Goal: Task Accomplishment & Management: Use online tool/utility

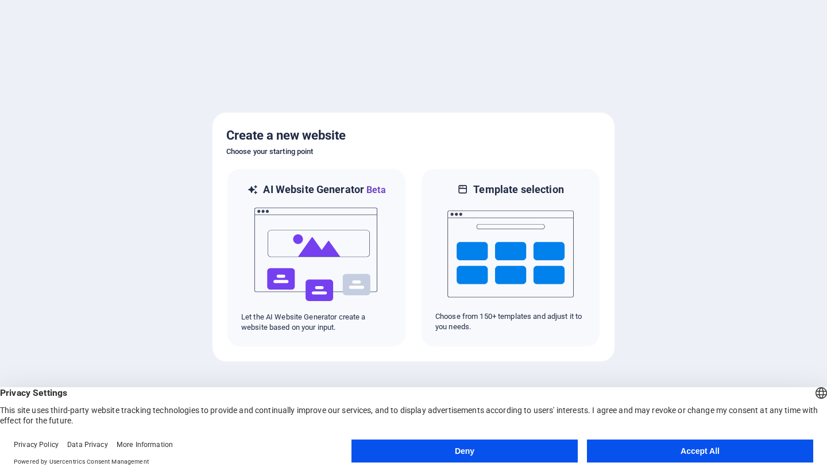
click at [684, 458] on button "Accept All" at bounding box center [700, 450] width 226 height 23
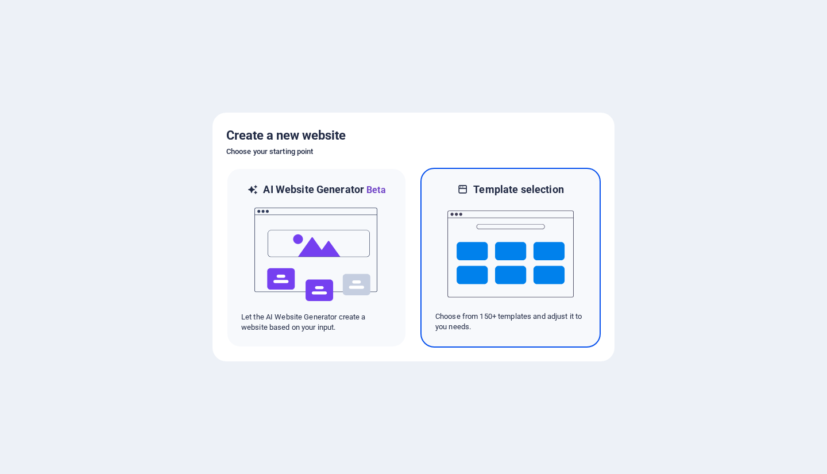
click at [477, 266] on img at bounding box center [510, 253] width 126 height 115
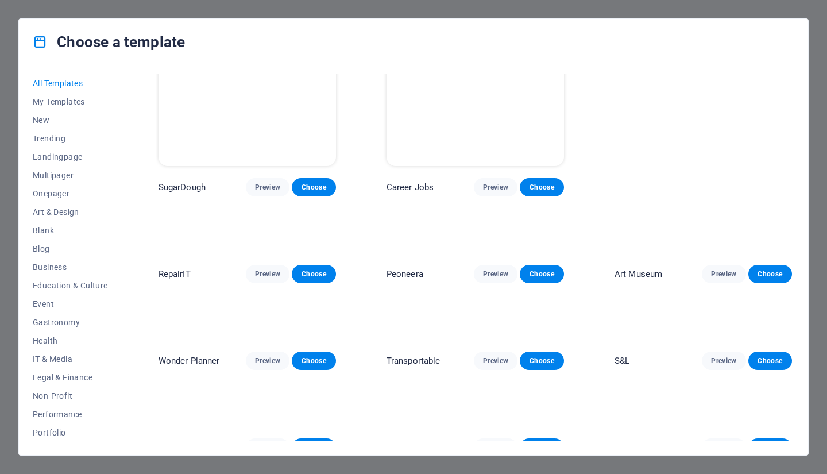
scroll to position [115, 0]
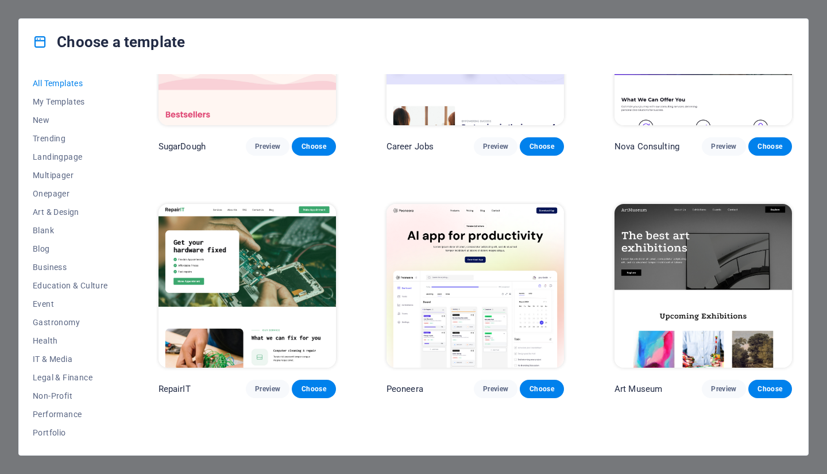
click at [60, 356] on span "IT & Media" at bounding box center [70, 358] width 75 height 9
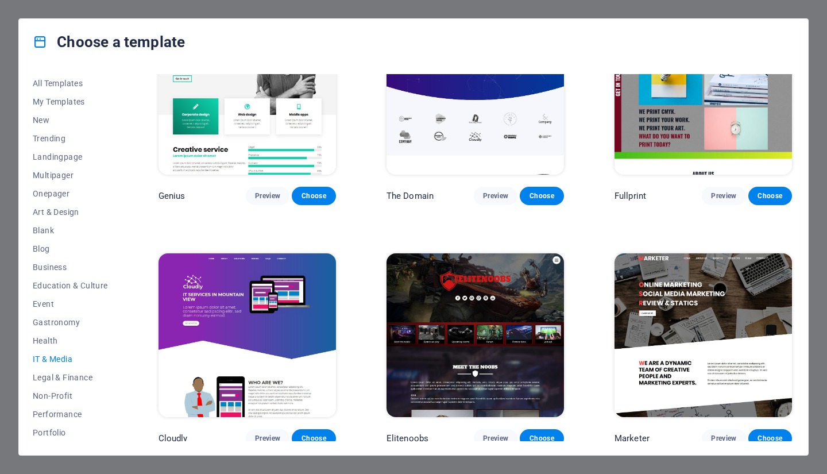
scroll to position [92, 0]
click at [312, 433] on span "Choose" at bounding box center [313, 437] width 25 height 9
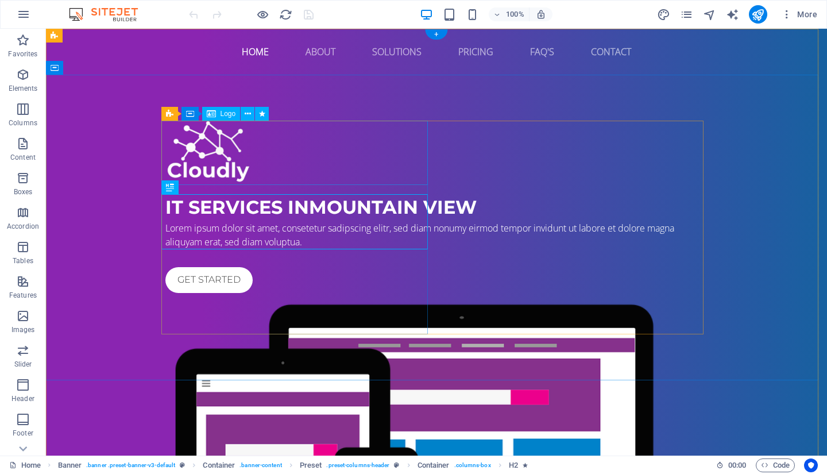
click at [228, 149] on div at bounding box center [436, 153] width 542 height 64
click at [245, 108] on icon at bounding box center [248, 114] width 6 height 12
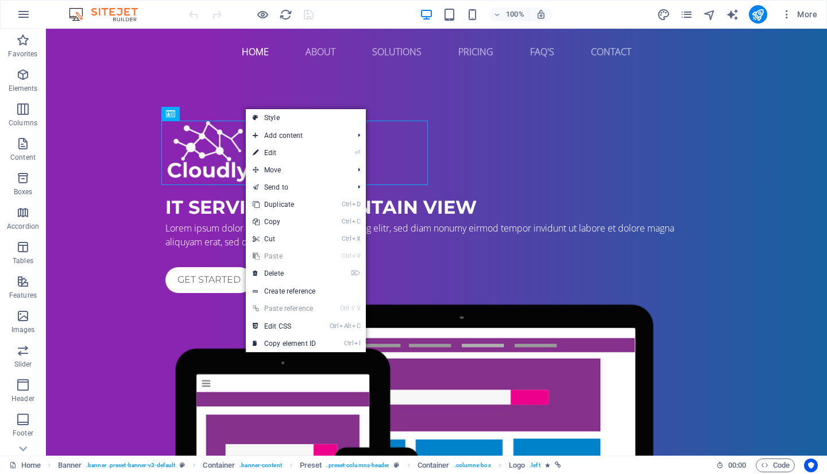
click at [298, 149] on link "⏎ Edit" at bounding box center [284, 152] width 77 height 17
select select "px"
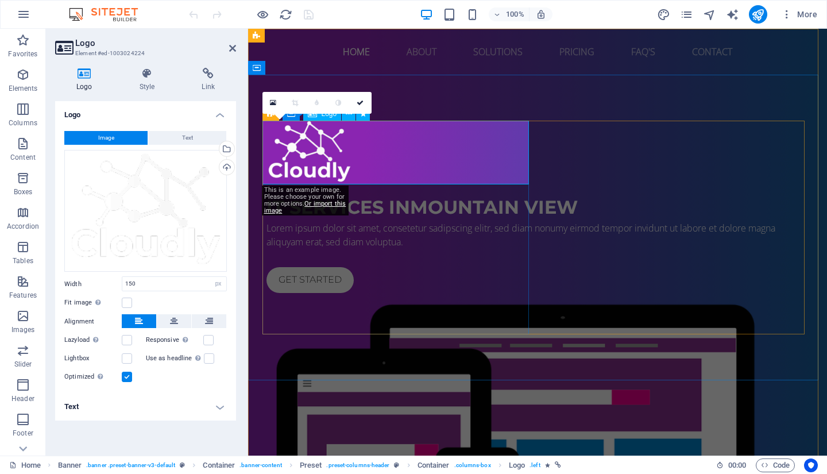
click at [351, 173] on div at bounding box center [537, 153] width 542 height 64
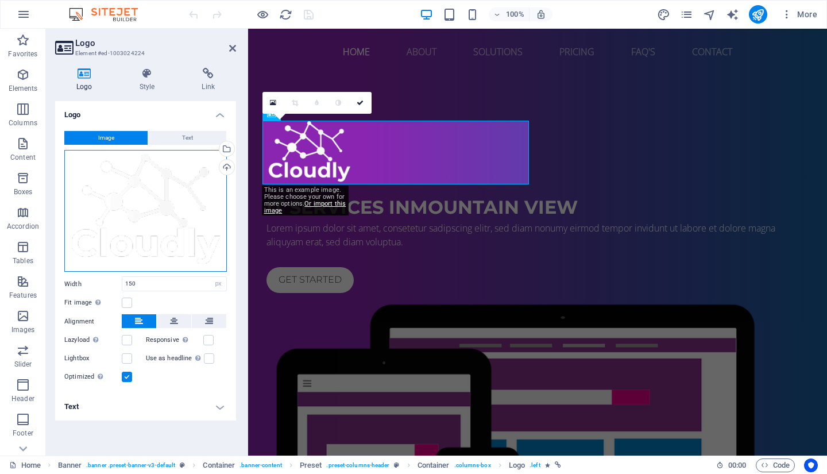
click at [174, 250] on div "Drag files here, click to choose files or select files from Files or our free s…" at bounding box center [145, 211] width 162 height 122
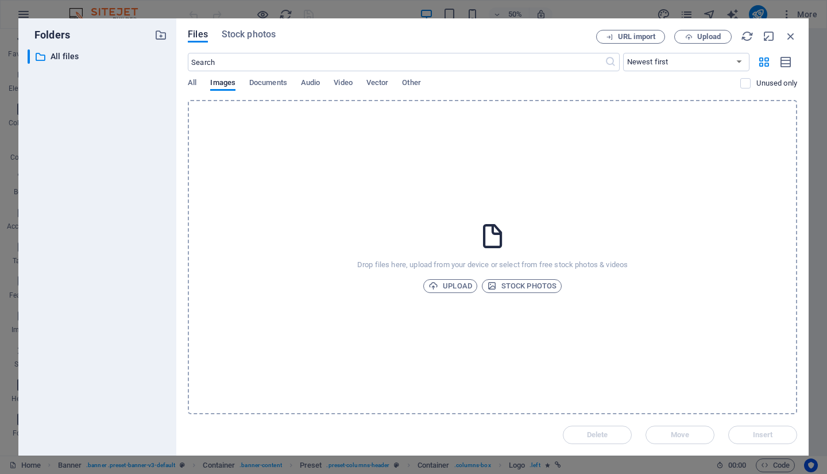
click at [447, 288] on span "Upload" at bounding box center [450, 286] width 44 height 14
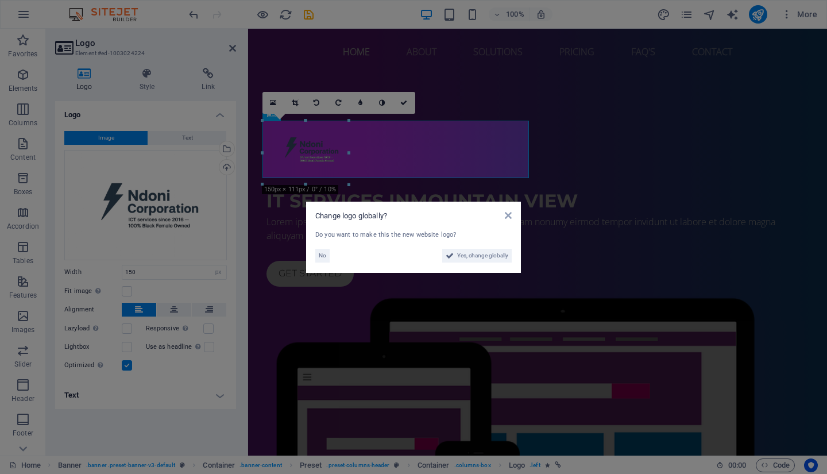
click at [471, 256] on span "Yes, change globally" at bounding box center [482, 256] width 51 height 14
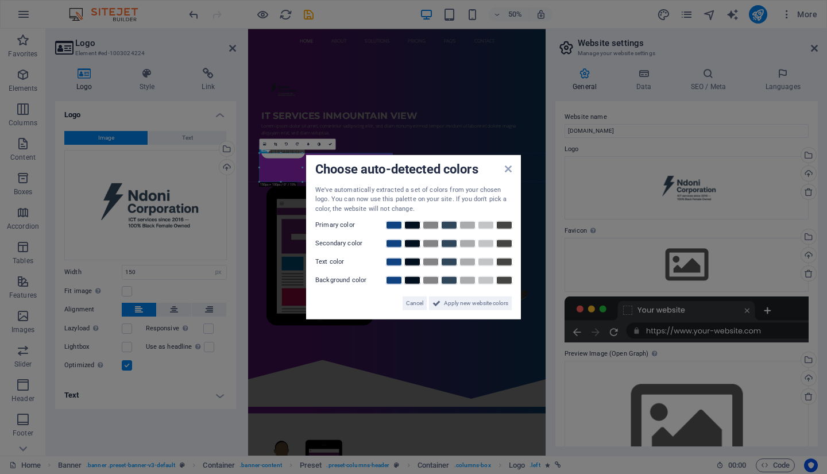
click at [415, 224] on link at bounding box center [412, 224] width 17 height 9
click at [429, 246] on link at bounding box center [430, 243] width 17 height 9
click at [410, 261] on link at bounding box center [412, 261] width 17 height 9
click at [482, 279] on link at bounding box center [485, 280] width 17 height 9
click at [452, 304] on span "Apply new website colors" at bounding box center [476, 303] width 64 height 14
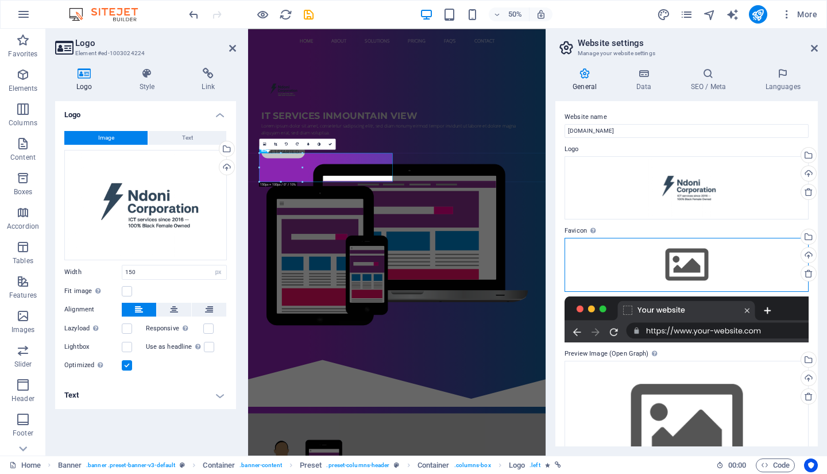
click at [691, 269] on div "Drag files here, click to choose files or select files from Files or our free s…" at bounding box center [686, 265] width 244 height 54
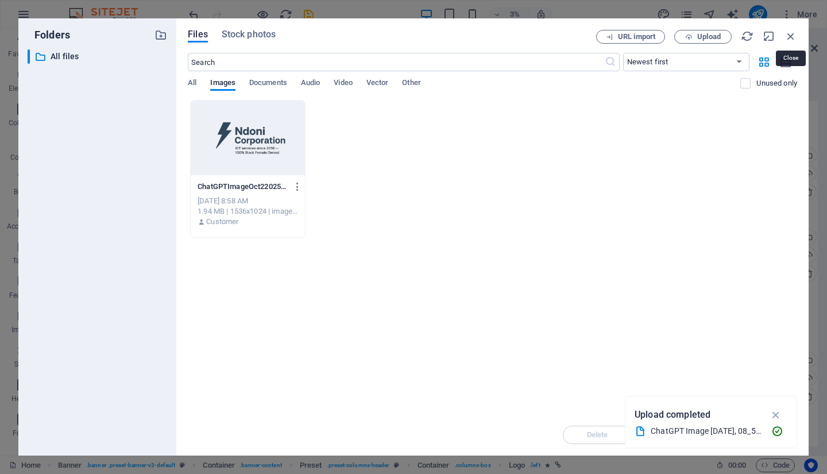
click at [793, 32] on icon "button" at bounding box center [790, 36] width 13 height 13
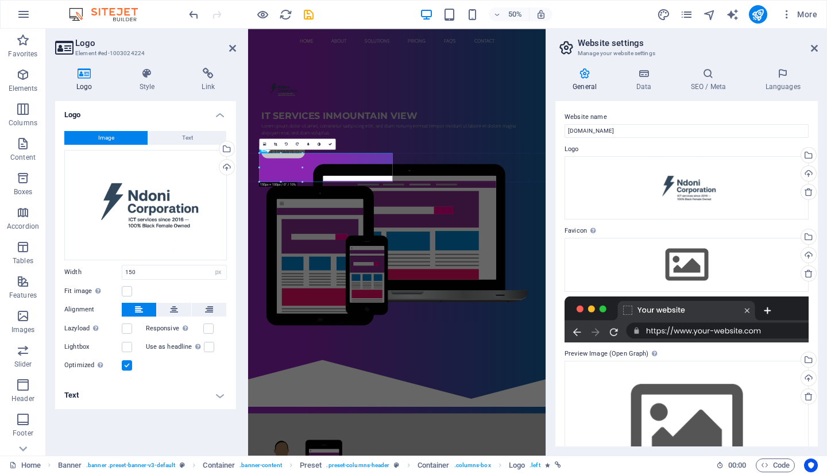
click at [234, 49] on icon at bounding box center [232, 48] width 7 height 9
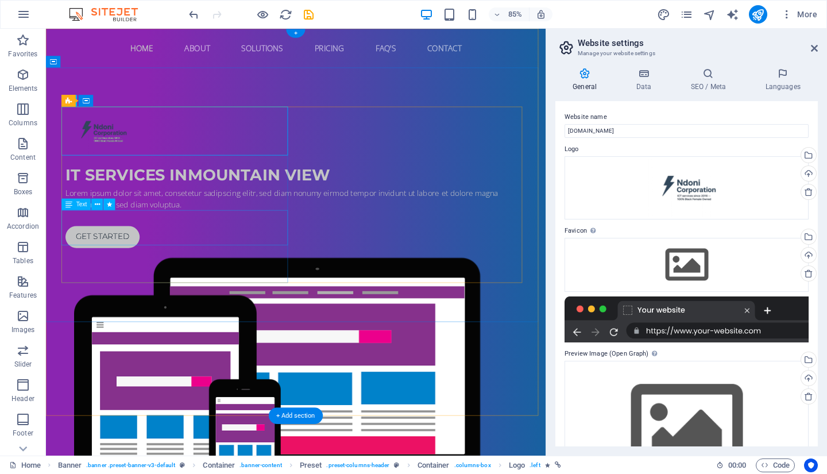
click at [177, 242] on div "Lorem ipsum dolor sit amet, consetetur sadipscing elitr, sed diam nonumy eirmod…" at bounding box center [340, 229] width 542 height 28
click at [199, 242] on div "Lorem ipsum dolor sit amet, consetetur sadipscing elitr, sed diam nonumy eirmod…" at bounding box center [340, 229] width 542 height 28
click at [83, 205] on span "Text" at bounding box center [81, 204] width 11 height 6
click at [76, 203] on span "Text" at bounding box center [81, 204] width 11 height 6
click at [86, 242] on div "Lorem ipsum dolor sit amet, consetetur sadipscing elitr, sed diam nonumy eirmod…" at bounding box center [340, 229] width 542 height 28
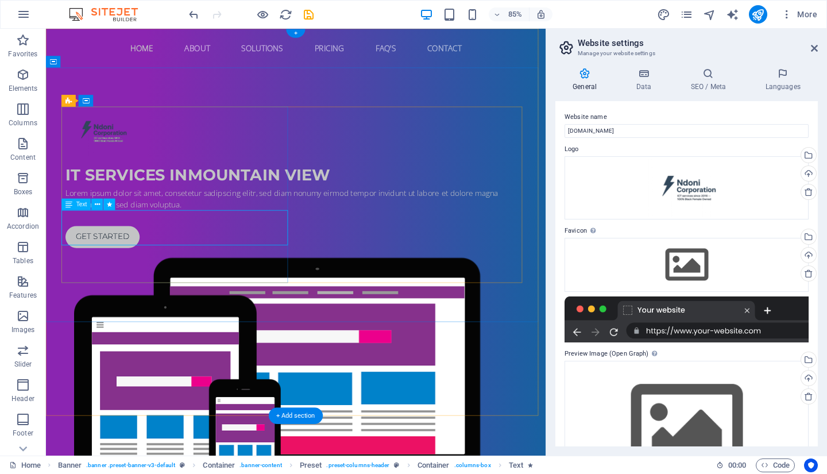
click at [86, 242] on div "Lorem ipsum dolor sit amet, consetetur sadipscing elitr, sed diam nonumy eirmod…" at bounding box center [340, 229] width 542 height 28
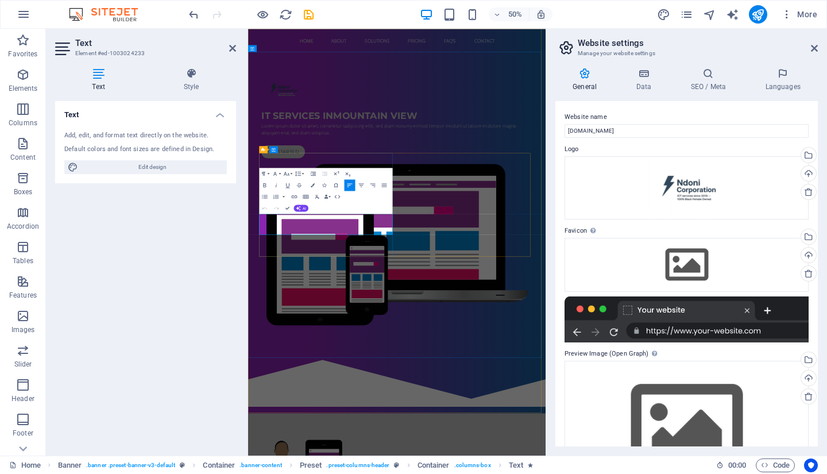
click at [359, 242] on span "Lorem ipsum dolor sit amet, consetetur sadipscing elitr, sed diam nonumy eirmod…" at bounding box center [528, 228] width 509 height 26
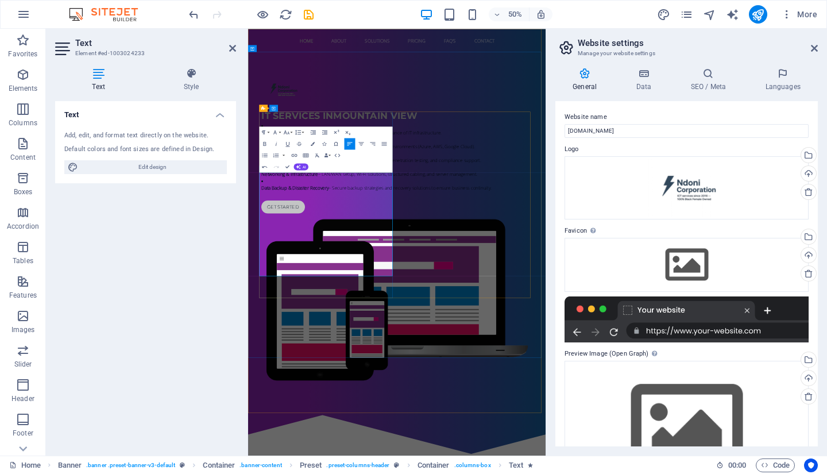
click at [289, 270] on li "Cloud Solutions – Migration, hosting, and management of cloud environments (Azu…" at bounding box center [545, 256] width 542 height 28
click at [427, 242] on p "Managed IT Services – Ongoing support, monitoring, and maintenance of IT infras…" at bounding box center [545, 235] width 542 height 14
click at [693, 119] on div "IT Services in [GEOGRAPHIC_DATA] Managed IT Services – Ongoing support, monitor…" at bounding box center [545, 429] width 595 height 708
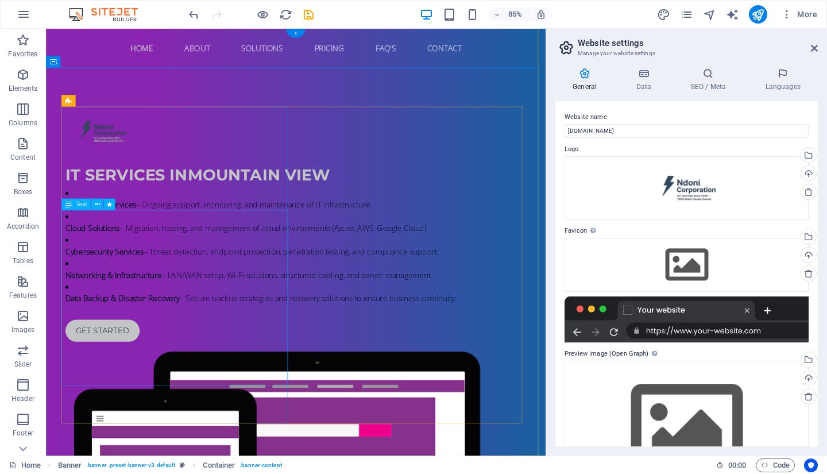
click at [71, 257] on div "Managed IT Services – Ongoing support, monitoring, and maintenance of IT infras…" at bounding box center [340, 284] width 542 height 138
click at [72, 250] on div "Managed IT Services – Ongoing support, monitoring, and maintenance of IT infras…" at bounding box center [340, 284] width 542 height 138
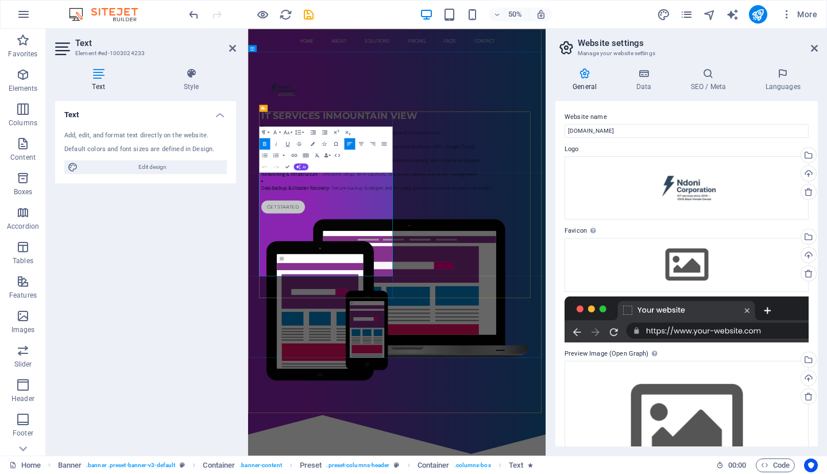
click at [274, 242] on li "Managed IT Services – Ongoing support, monitoring, and maintenance of IT infras…" at bounding box center [545, 229] width 542 height 28
click at [280, 242] on li "Managed IT Services – Ongoing support, monitoring, and maintenance of IT infras…" at bounding box center [545, 229] width 542 height 28
click at [105, 296] on div "Text Add, edit, and format text directly on the website. Default colors and fon…" at bounding box center [145, 273] width 181 height 345
click at [379, 297] on li "Cybersecurity Services – Threat detection, endpoint protection, penetration tes…" at bounding box center [545, 284] width 542 height 28
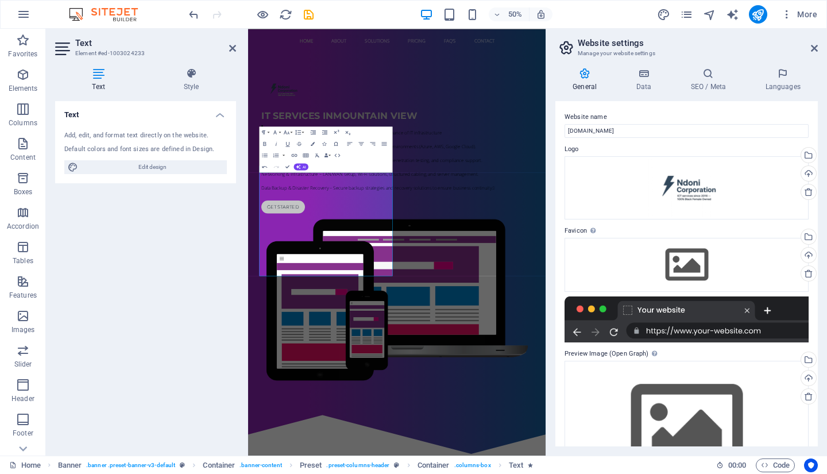
click at [232, 45] on icon at bounding box center [232, 48] width 7 height 9
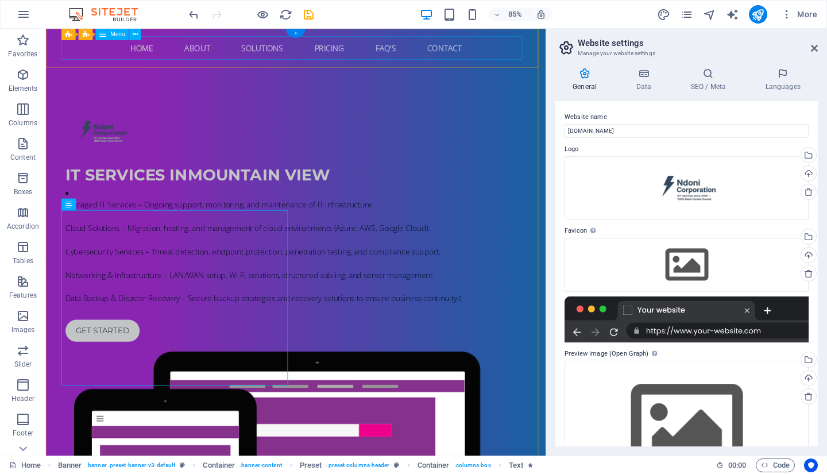
click at [221, 50] on nav "Home About Solutions Pricing FAQ's Contact" at bounding box center [340, 52] width 542 height 28
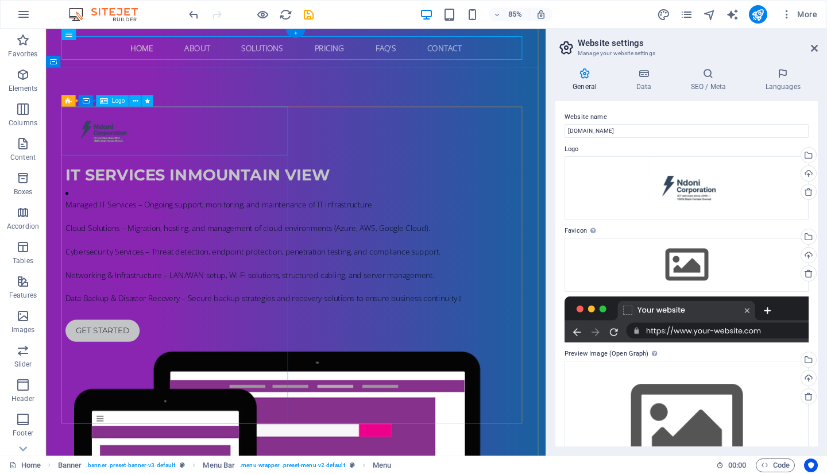
click at [141, 147] on div at bounding box center [340, 149] width 542 height 57
click at [127, 142] on div at bounding box center [340, 149] width 542 height 57
click at [134, 100] on icon at bounding box center [135, 101] width 5 height 10
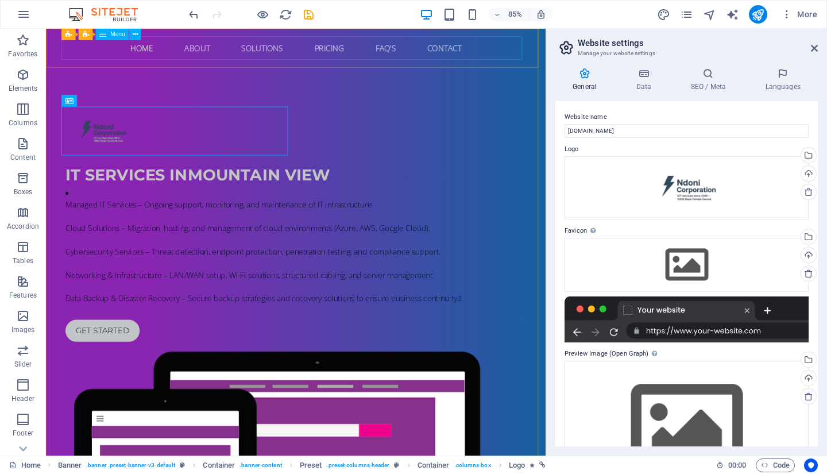
click at [135, 35] on icon at bounding box center [135, 34] width 5 height 10
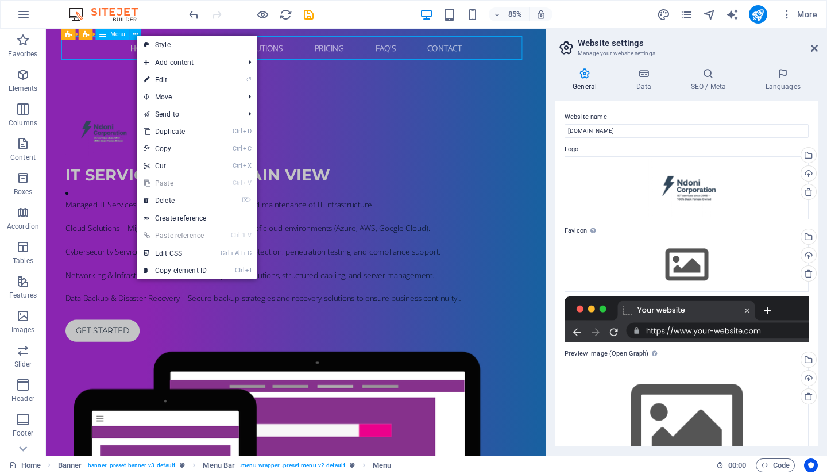
click at [108, 33] on div "Menu" at bounding box center [112, 34] width 33 height 11
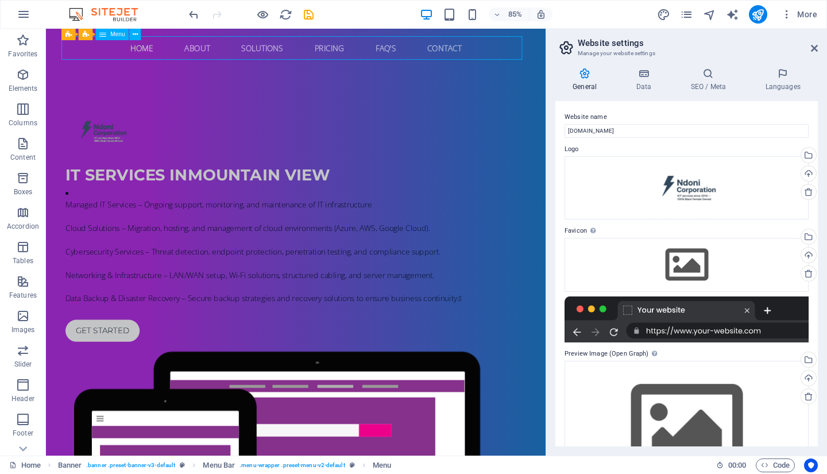
click at [108, 33] on div "Menu" at bounding box center [112, 34] width 33 height 11
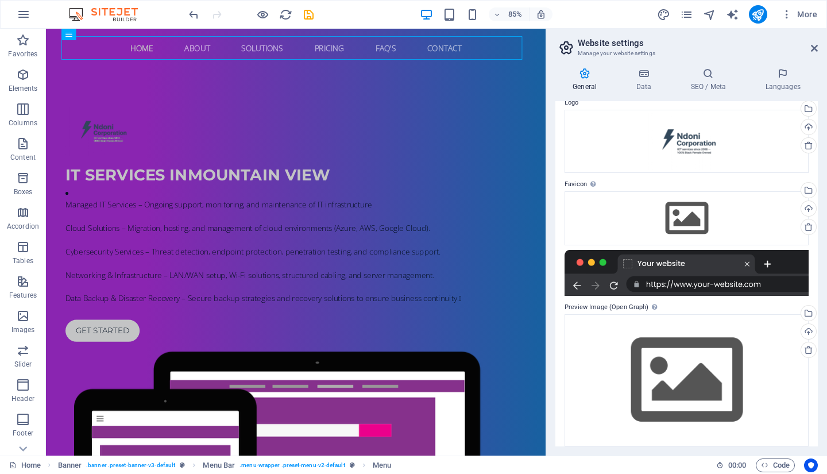
scroll to position [55, 0]
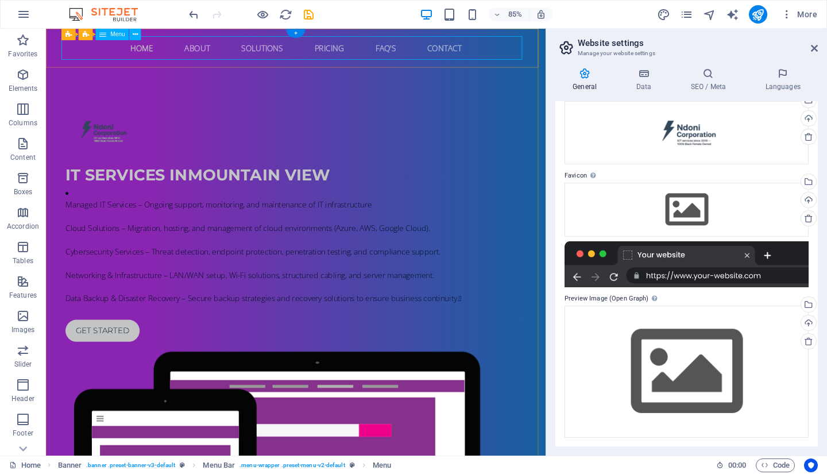
click at [258, 50] on nav "Home About Solutions Pricing FAQ's Contact" at bounding box center [340, 52] width 542 height 28
click at [86, 33] on span "Menu Bar" at bounding box center [89, 35] width 25 height 6
click at [25, 251] on icon "button" at bounding box center [23, 247] width 14 height 14
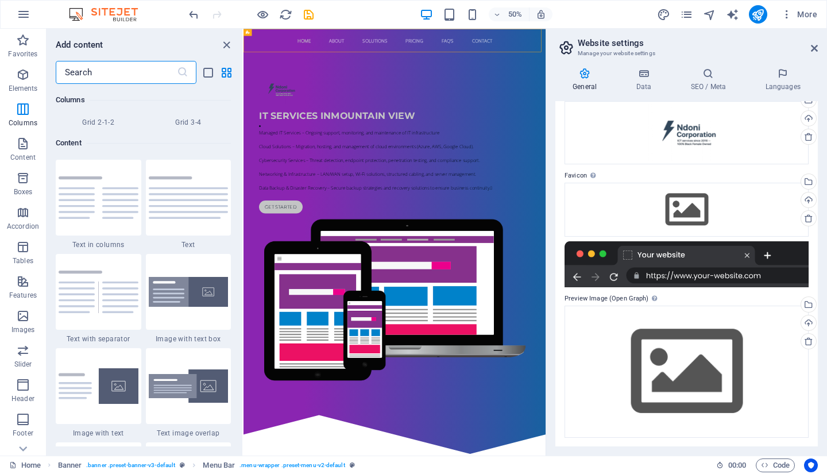
scroll to position [1909, 0]
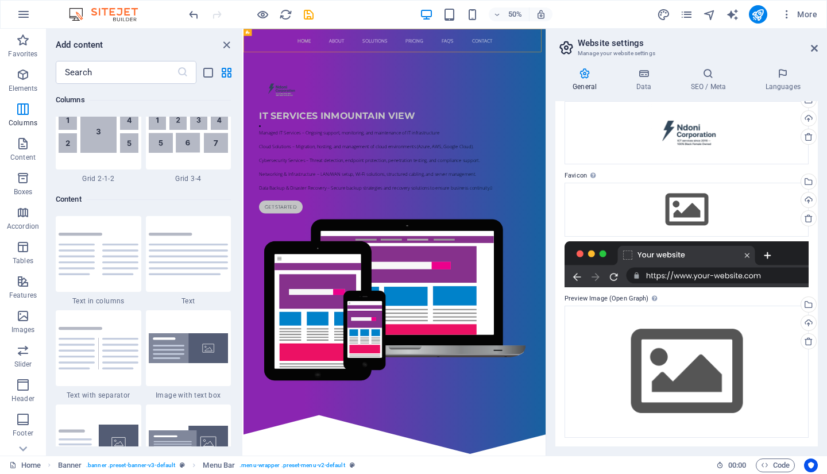
click at [24, 248] on icon "button" at bounding box center [23, 247] width 14 height 14
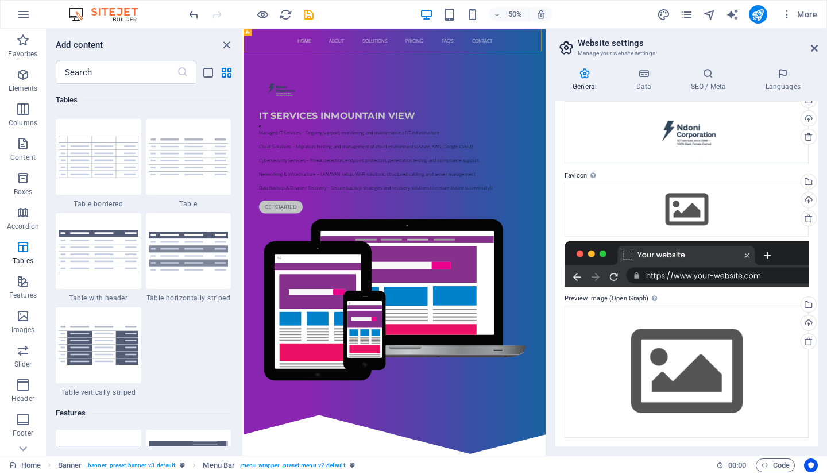
scroll to position [4148, 0]
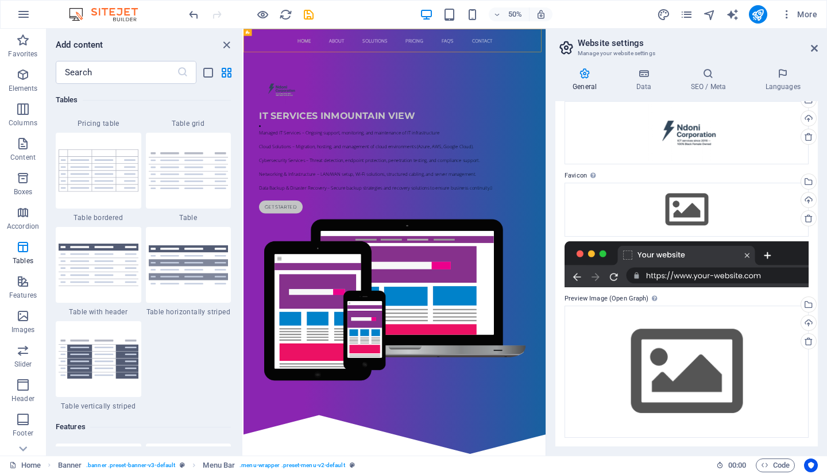
click at [18, 389] on icon "button" at bounding box center [23, 385] width 14 height 14
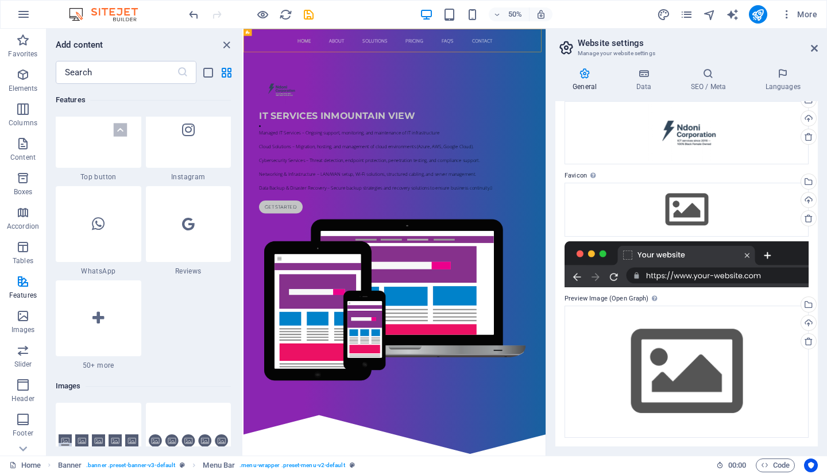
scroll to position [6913, 0]
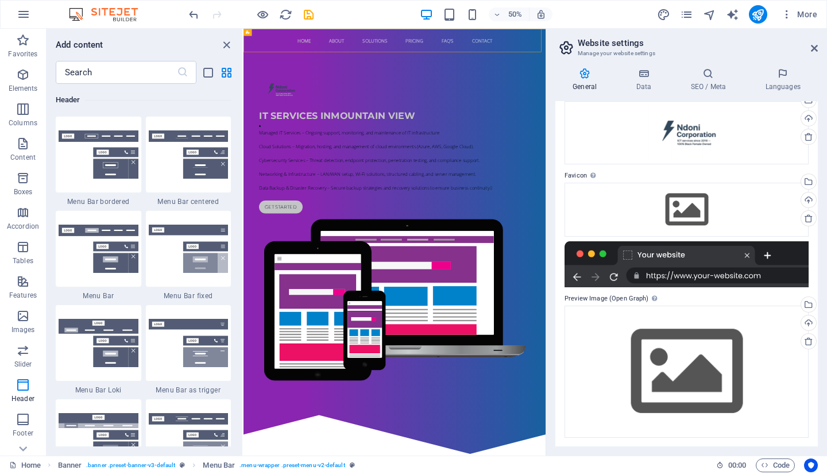
click at [25, 422] on icon "button" at bounding box center [23, 419] width 14 height 14
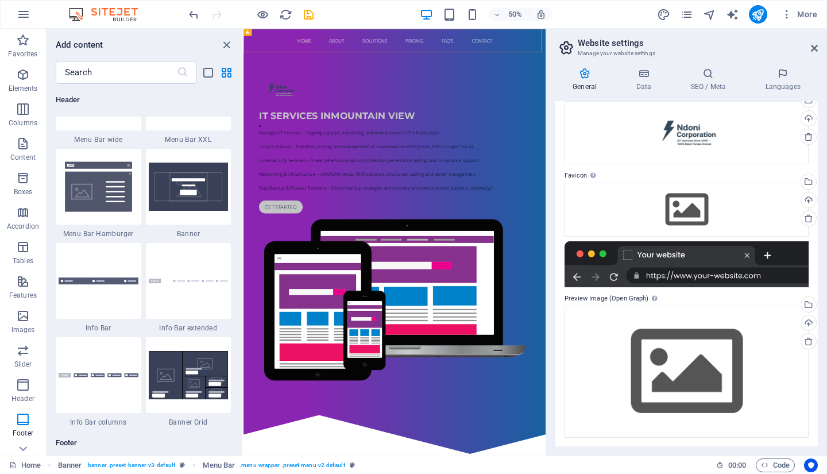
scroll to position [7600, 0]
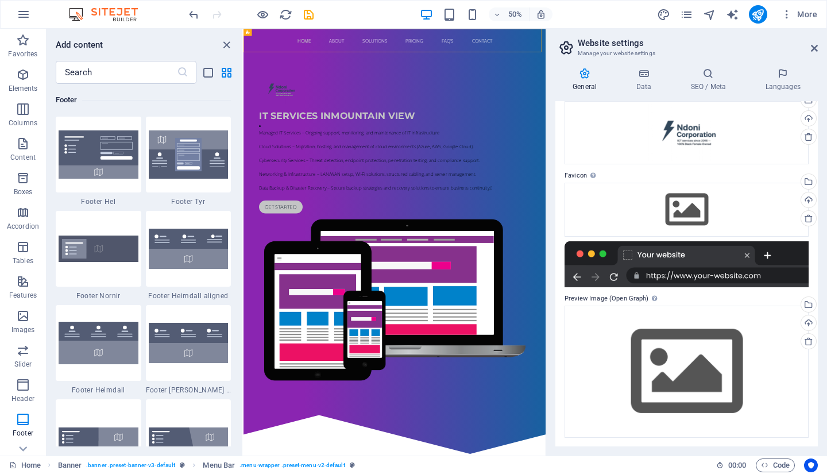
click at [224, 41] on icon "close panel" at bounding box center [226, 44] width 13 height 13
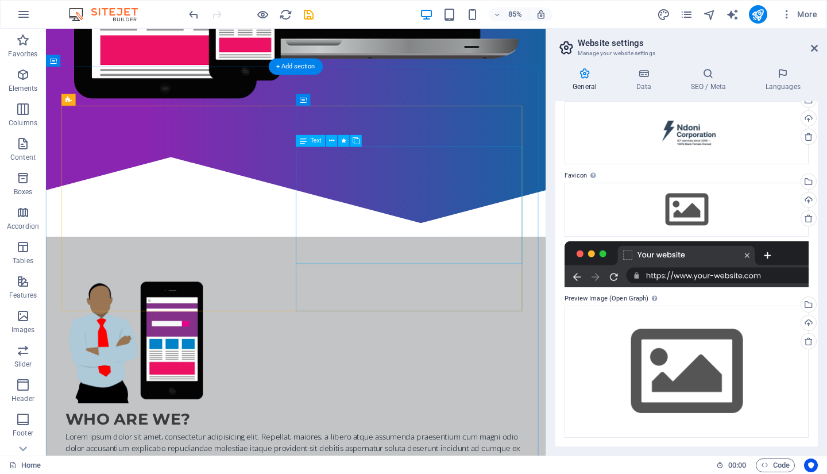
scroll to position [631, 0]
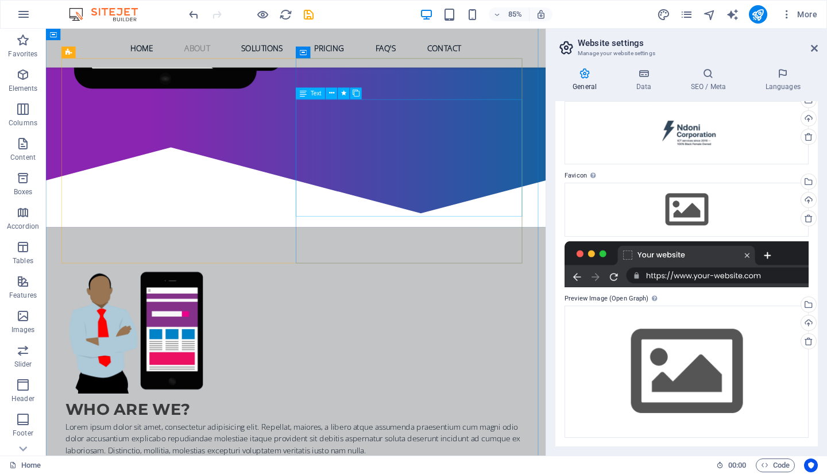
click at [310, 96] on div "Text" at bounding box center [310, 93] width 29 height 11
click at [311, 92] on span "Text" at bounding box center [316, 94] width 11 height 6
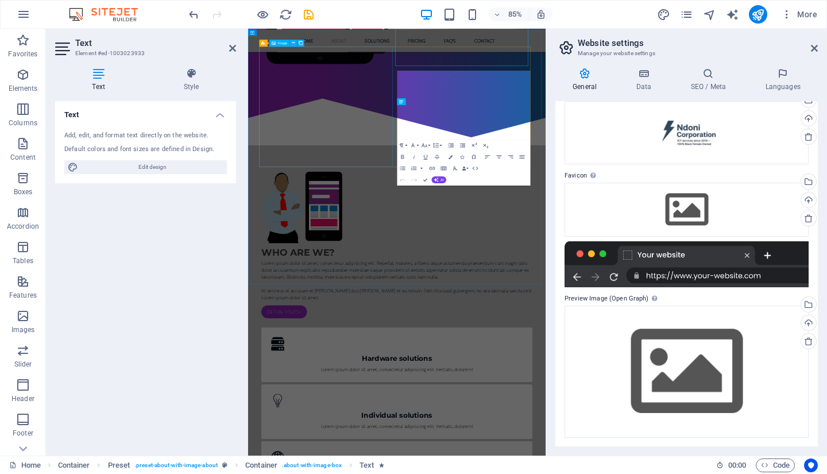
scroll to position [778, 0]
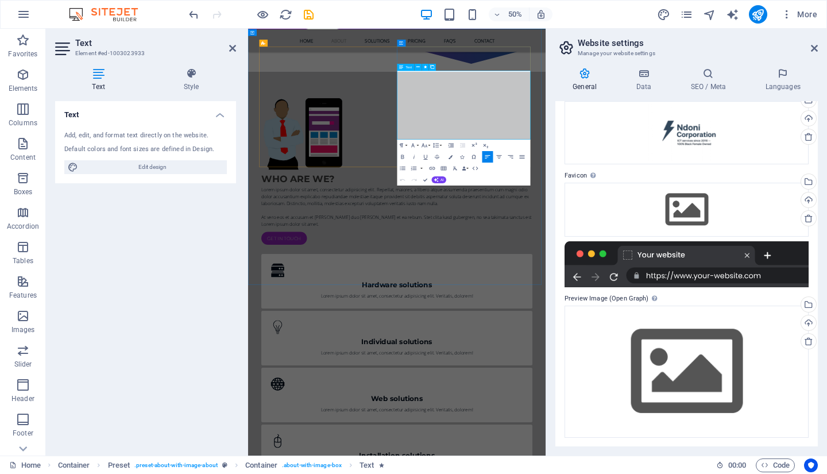
click at [691, 384] on p at bounding box center [545, 391] width 542 height 14
copy div "Lorem ipsum dolor sit amet, consectetur adipisicing elit. Repellat, maiores, a …"
click at [654, 343] on p "Lorem ipsum dolor sit amet, consectetur adipisicing elit. Repellat, maiores, a …" at bounding box center [545, 363] width 542 height 41
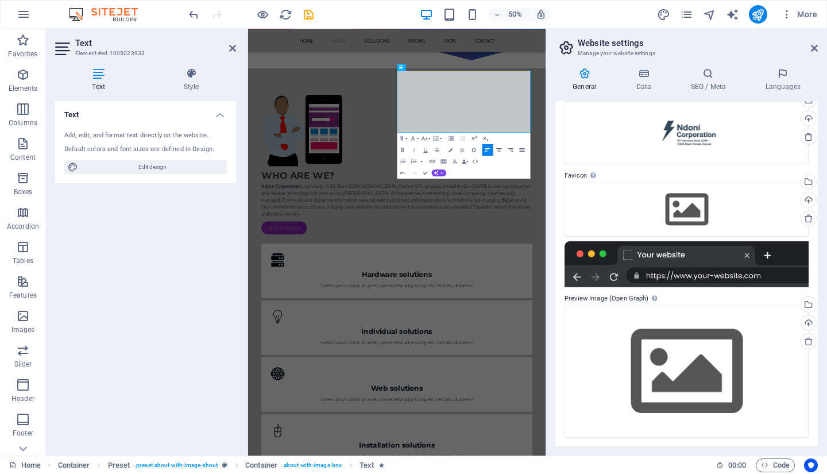
click at [234, 49] on icon at bounding box center [232, 48] width 7 height 9
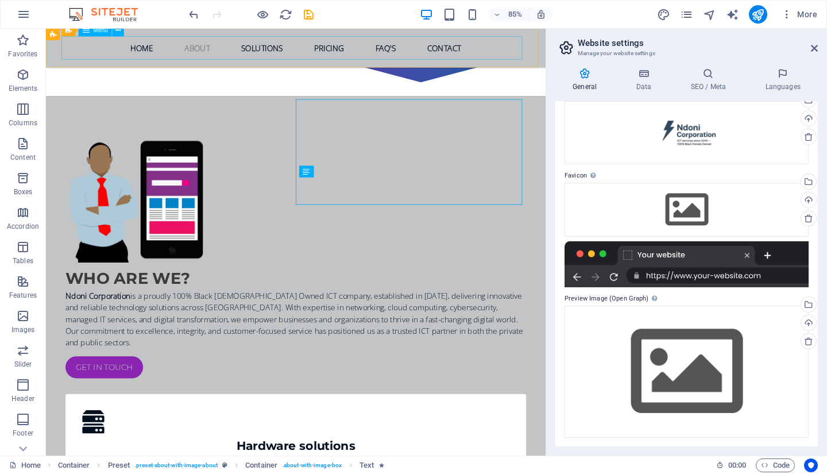
scroll to position [638, 0]
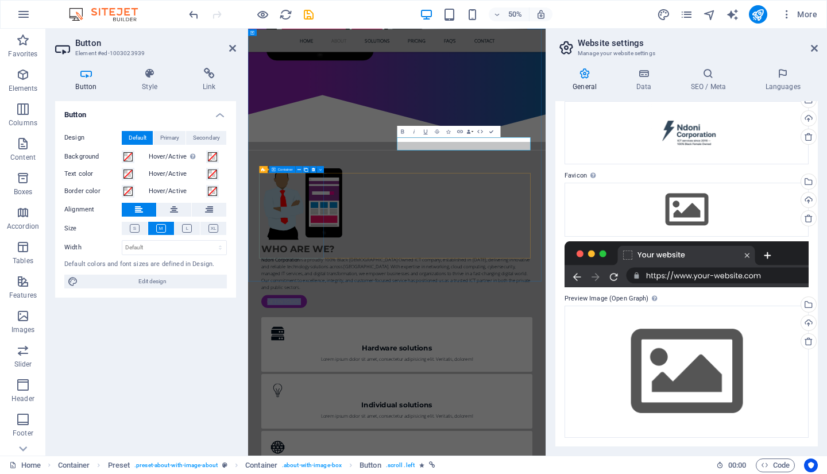
scroll to position [785, 0]
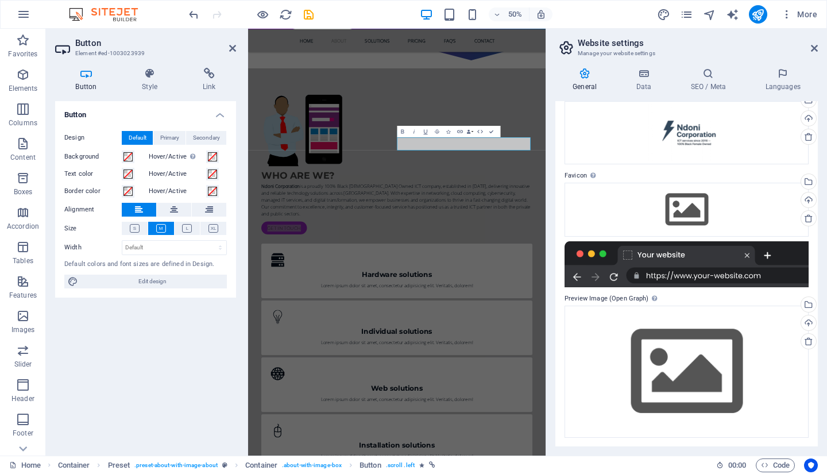
click at [150, 84] on h4 "Style" at bounding box center [152, 80] width 61 height 24
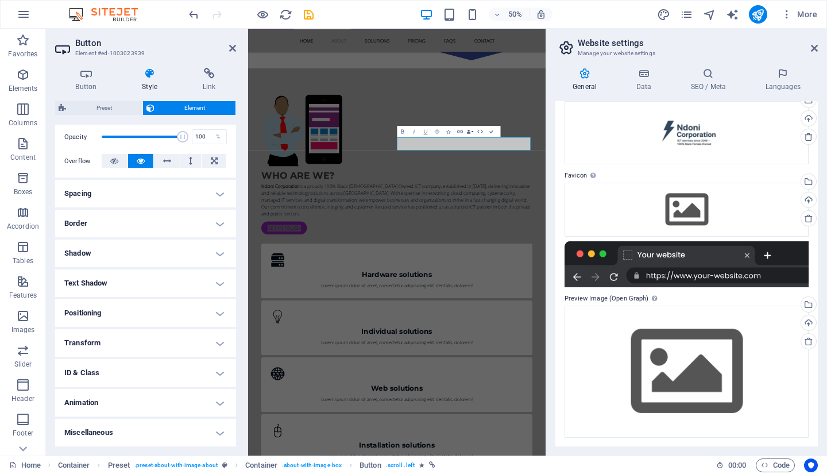
scroll to position [0, 0]
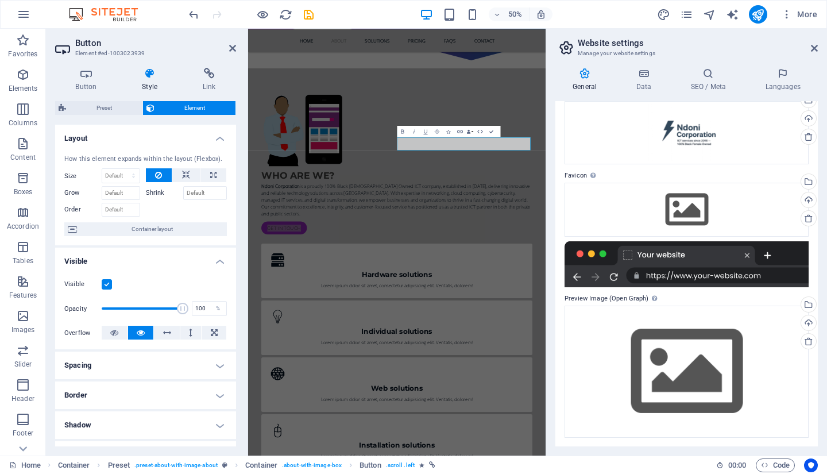
click at [207, 84] on h4 "Link" at bounding box center [209, 80] width 54 height 24
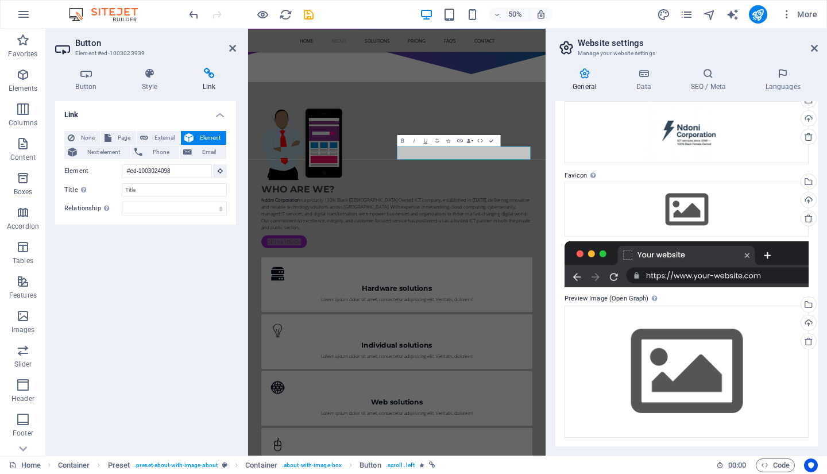
scroll to position [739, 0]
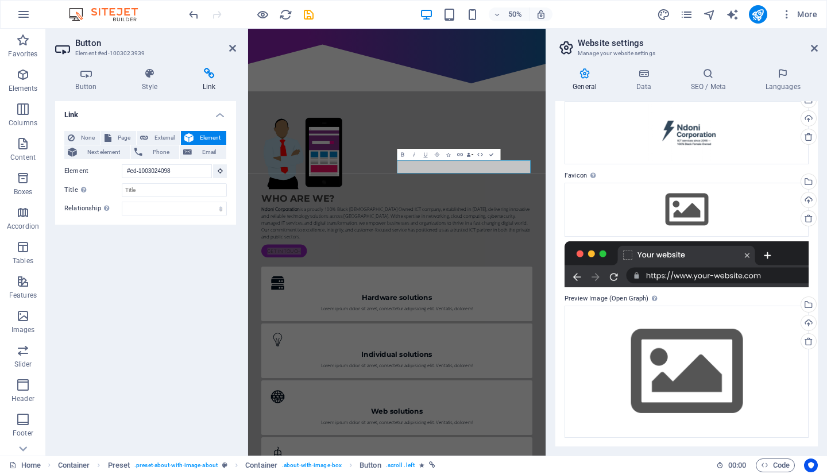
click at [231, 52] on icon at bounding box center [232, 48] width 7 height 9
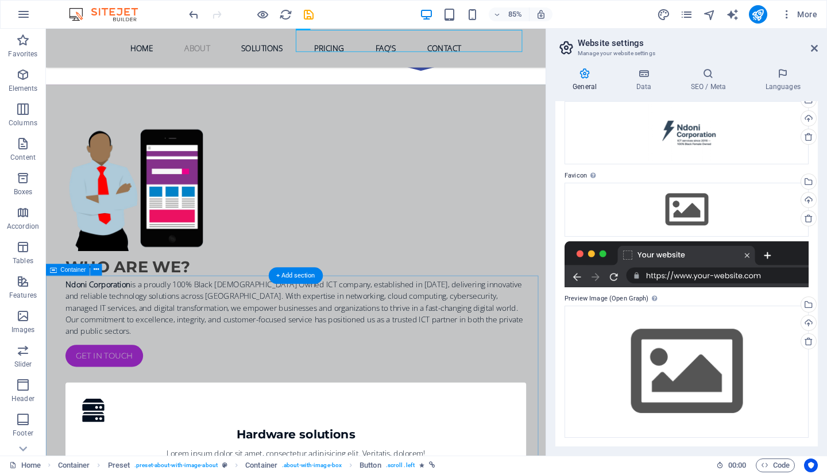
scroll to position [854, 0]
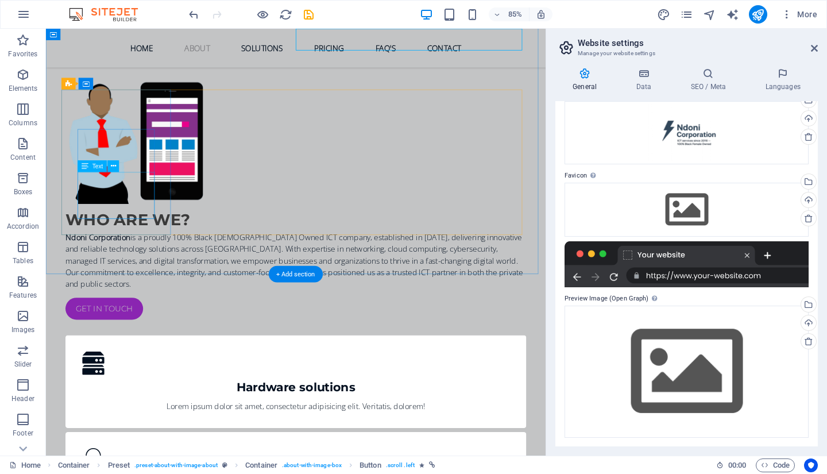
click at [116, 466] on div "Lorem ipsum dolor sit amet, consectetur adipisicing elit. Veritatis, dolorem!" at bounding box center [340, 473] width 504 height 14
click at [92, 163] on span "Text" at bounding box center [97, 164] width 11 height 6
click at [94, 165] on span "Text" at bounding box center [97, 166] width 11 height 6
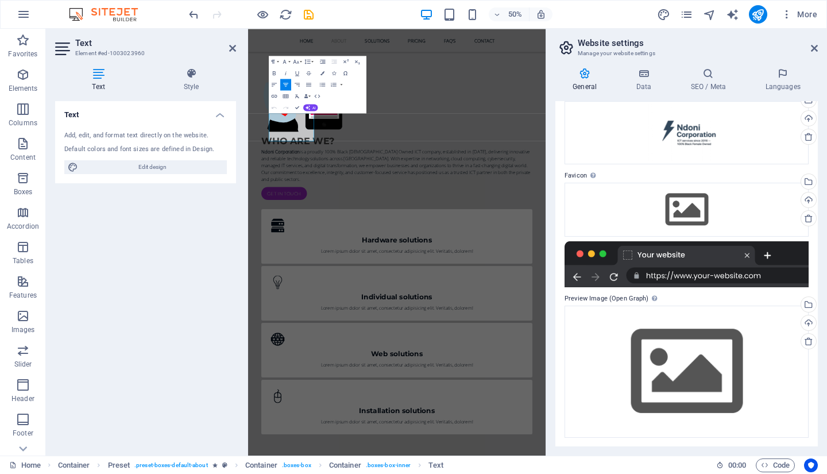
scroll to position [1002, 0]
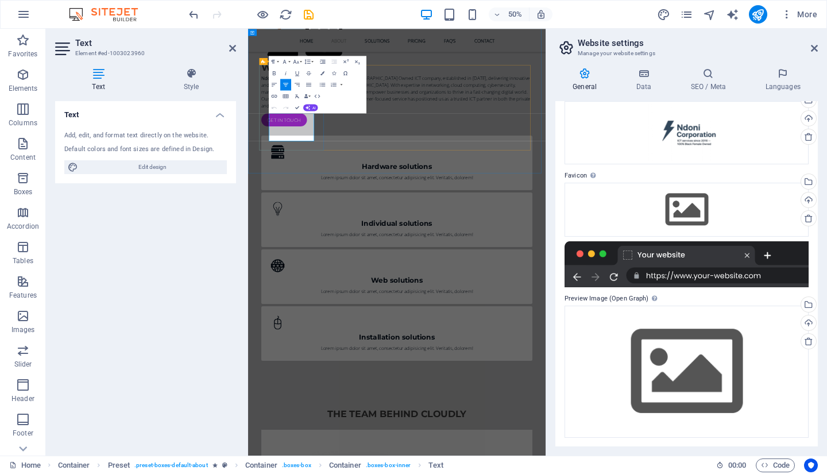
click at [341, 318] on p "Lorem ipsum dolor sit amet, consectetur adipisicing elit. Veritatis, dolorem!" at bounding box center [545, 325] width 504 height 14
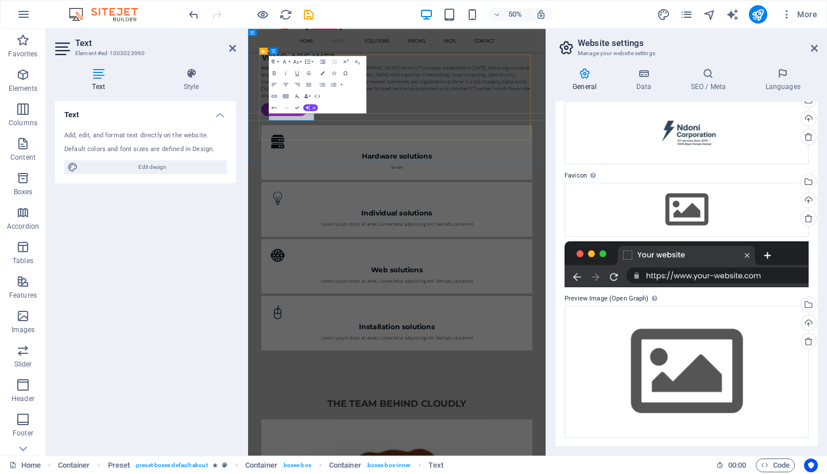
click at [348, 297] on p "​Server" at bounding box center [545, 304] width 504 height 14
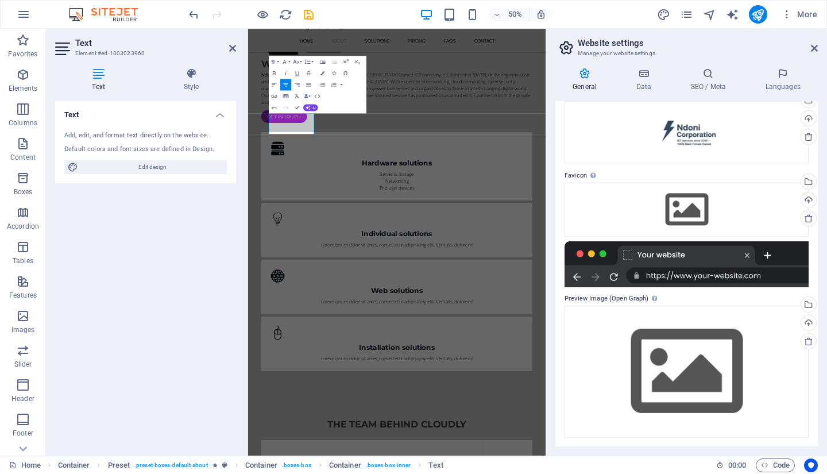
scroll to position [1002, 0]
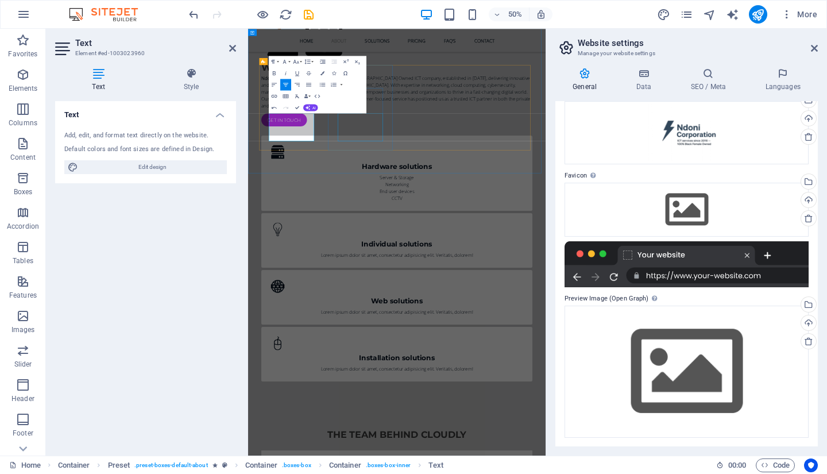
click at [478, 473] on div "Lorem ipsum dolor sit amet, consectetur adipisicing elit. Veritatis, dolorem!" at bounding box center [545, 480] width 504 height 14
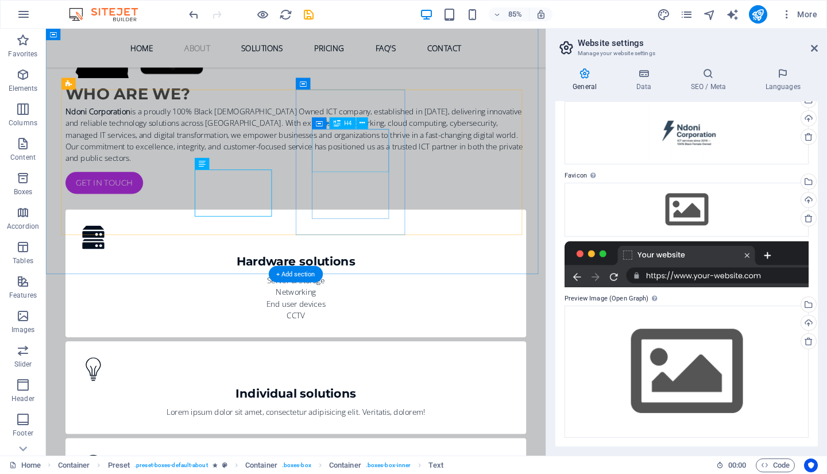
scroll to position [854, 0]
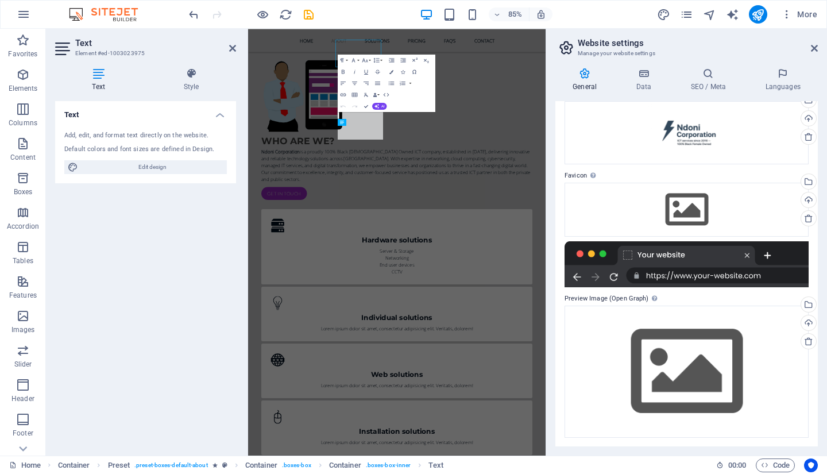
scroll to position [1002, 0]
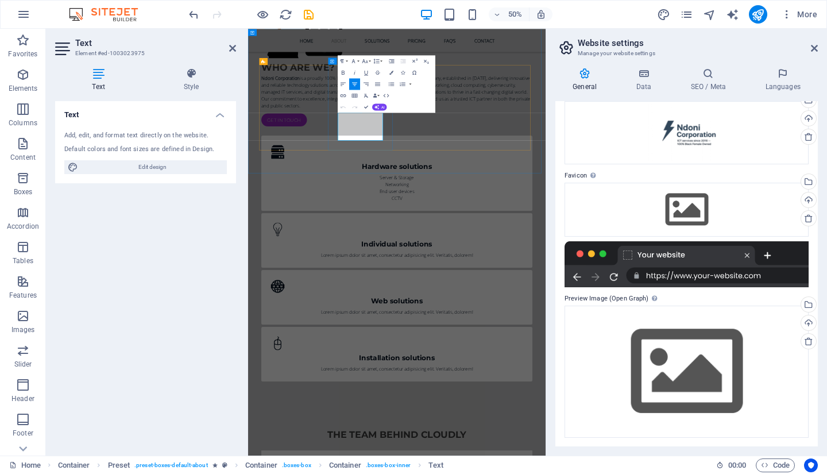
click at [474, 473] on p "Lorem ipsum dolor sit amet, consectetur adipisicing elit. Veritatis, dolorem!" at bounding box center [545, 480] width 504 height 14
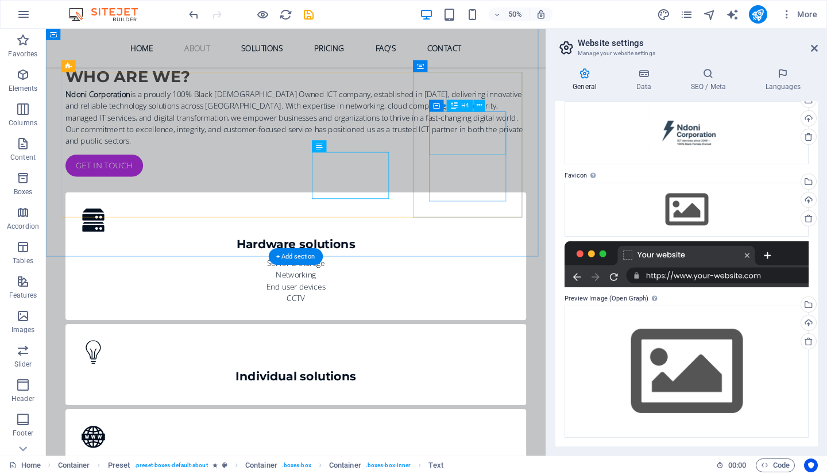
scroll to position [875, 0]
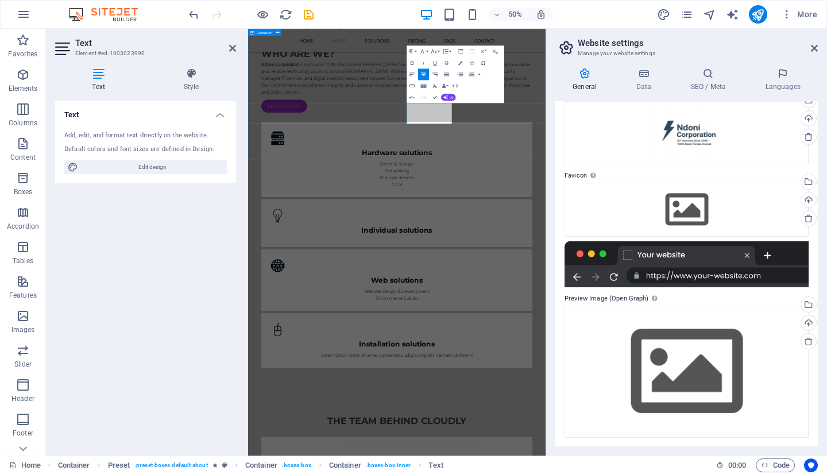
scroll to position [1022, 0]
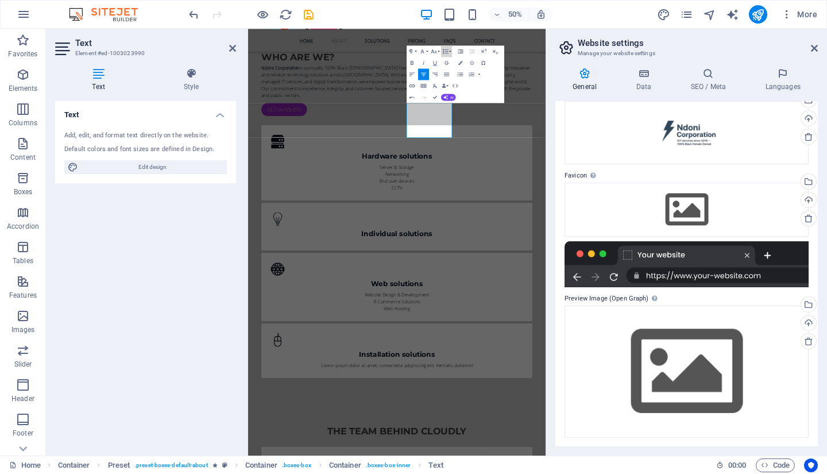
click at [449, 50] on button "Line Height" at bounding box center [446, 50] width 11 height 11
click at [488, 83] on div "Paragraph Format Normal Heading 1 Heading 2 Heading 3 Heading 4 Heading 5 Headi…" at bounding box center [455, 73] width 98 height 57
click at [459, 74] on icon "button" at bounding box center [461, 74] width 6 height 4
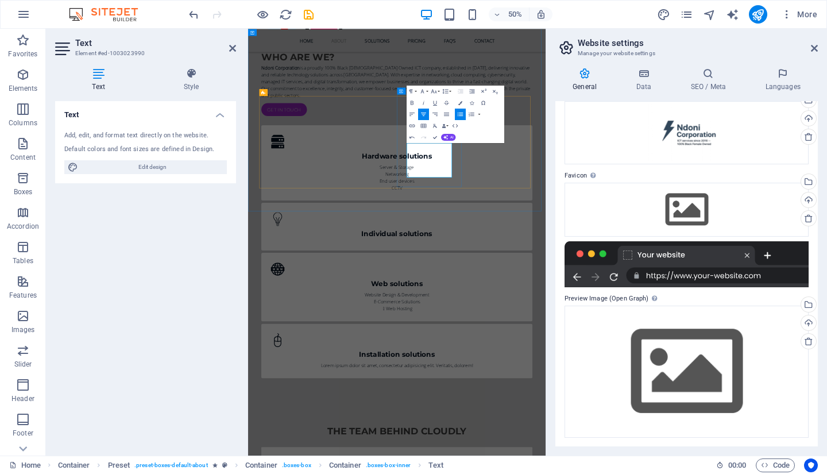
scroll to position [850, 0]
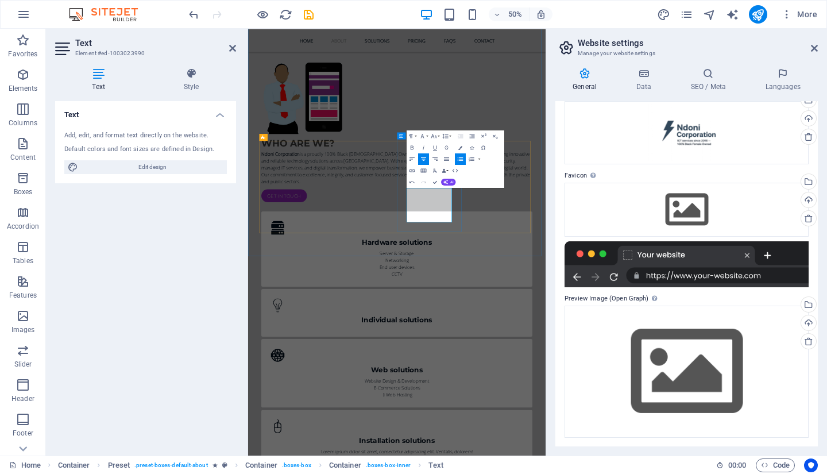
click at [459, 158] on icon "button" at bounding box center [459, 158] width 7 height 7
click at [458, 159] on icon "button" at bounding box center [459, 160] width 7 height 7
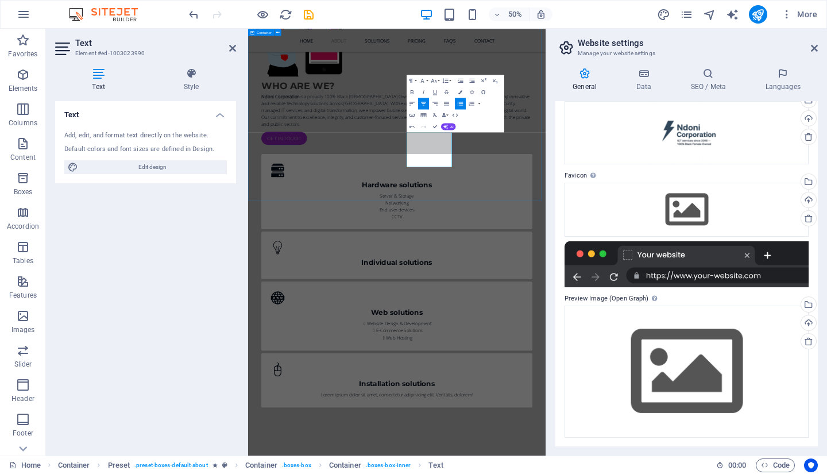
scroll to position [965, 0]
click at [329, 355] on div "Server & Storage Networking End user devices CCTV" at bounding box center [545, 382] width 504 height 55
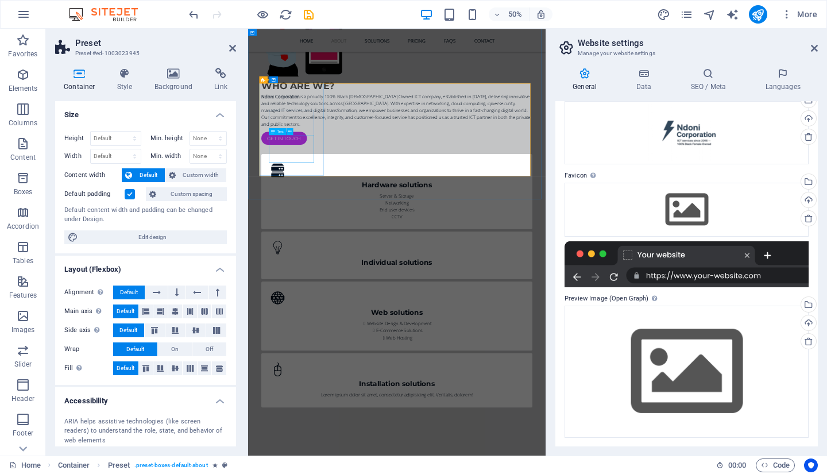
click at [339, 355] on div "Server & Storage Networking End user devices CCTV" at bounding box center [545, 382] width 504 height 55
click at [333, 355] on div "Server & Storage Networking End user devices CCTV" at bounding box center [545, 382] width 504 height 55
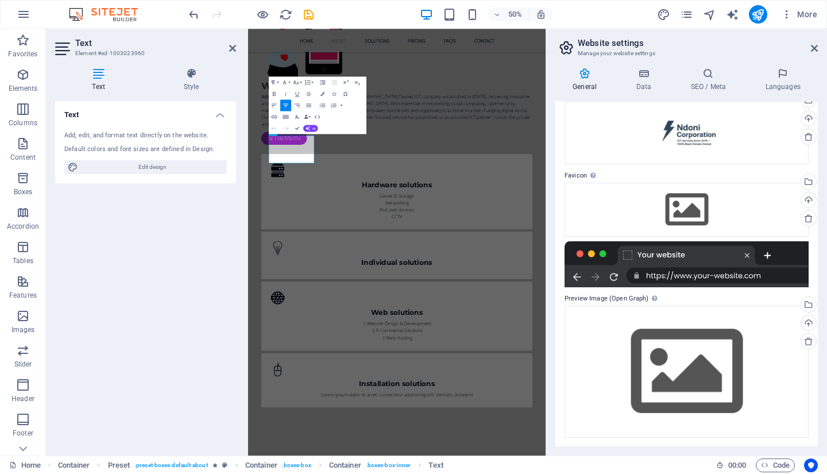
click at [321, 106] on icon "button" at bounding box center [323, 105] width 6 height 4
click at [304, 369] on p "Networking" at bounding box center [545, 376] width 504 height 14
click at [321, 104] on icon "button" at bounding box center [322, 106] width 7 height 7
click at [298, 383] on p "End user devices" at bounding box center [545, 390] width 504 height 14
click at [322, 105] on icon "button" at bounding box center [322, 106] width 7 height 7
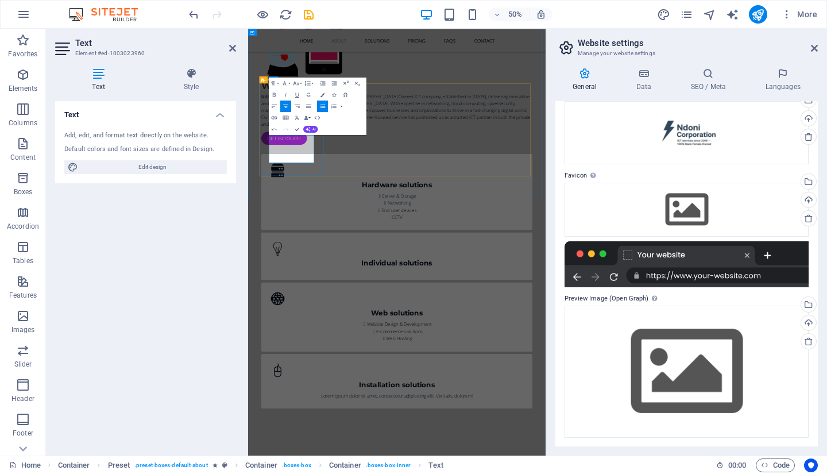
click at [321, 398] on p "CCTV" at bounding box center [545, 405] width 504 height 14
click at [323, 106] on icon "button" at bounding box center [322, 106] width 7 height 7
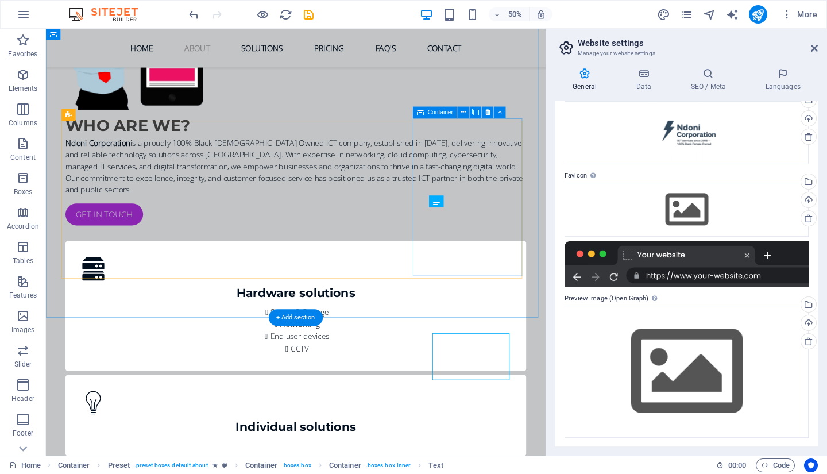
scroll to position [817, 0]
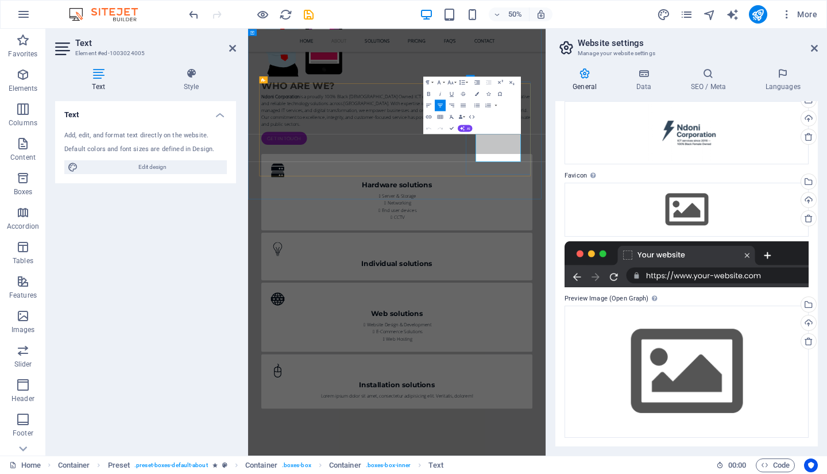
scroll to position [986, 0]
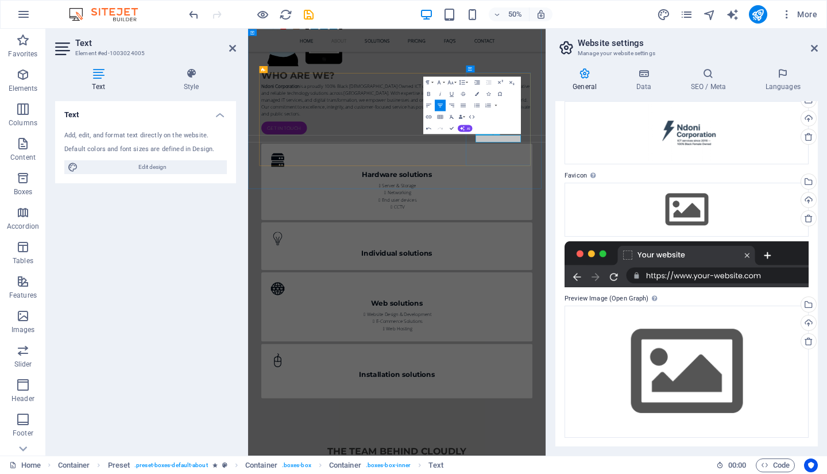
click at [477, 109] on icon "button" at bounding box center [476, 106] width 7 height 7
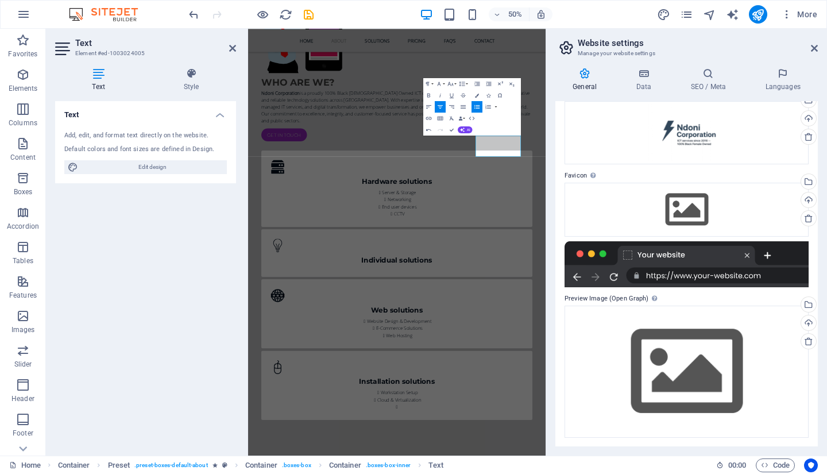
scroll to position [964, 0]
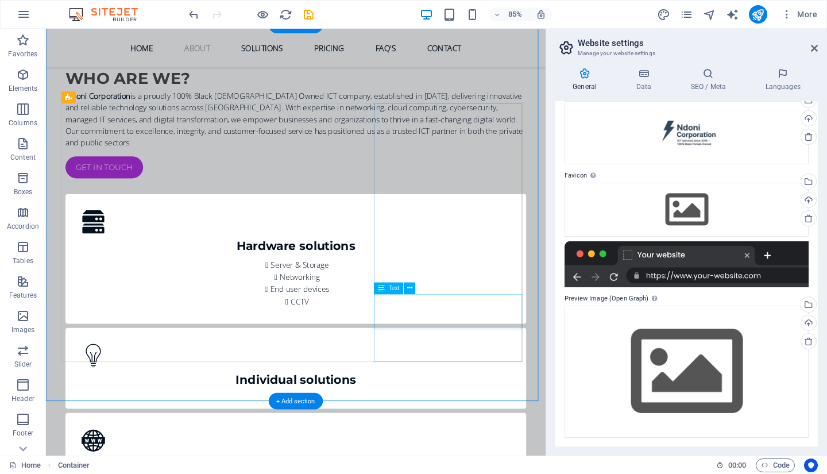
scroll to position [1162, 0]
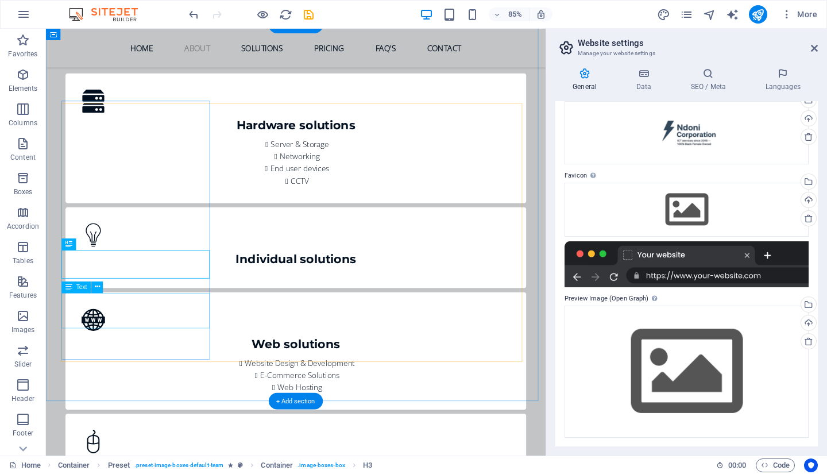
click at [97, 289] on icon at bounding box center [97, 287] width 5 height 10
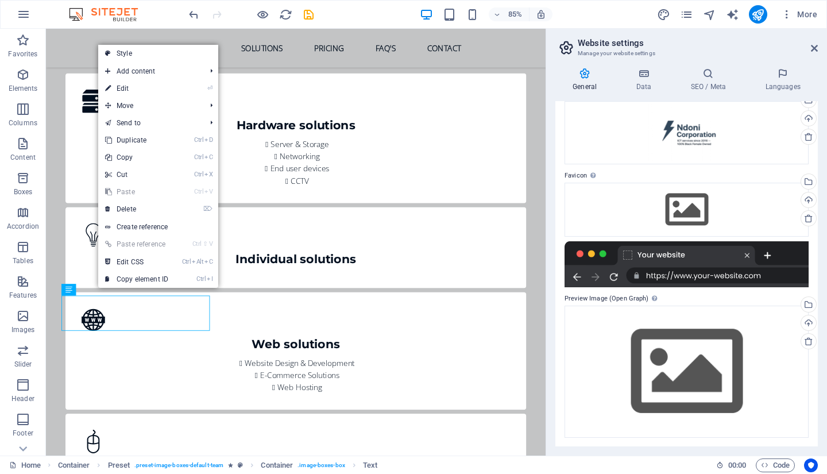
click at [140, 210] on link "⌦ Delete" at bounding box center [136, 208] width 77 height 17
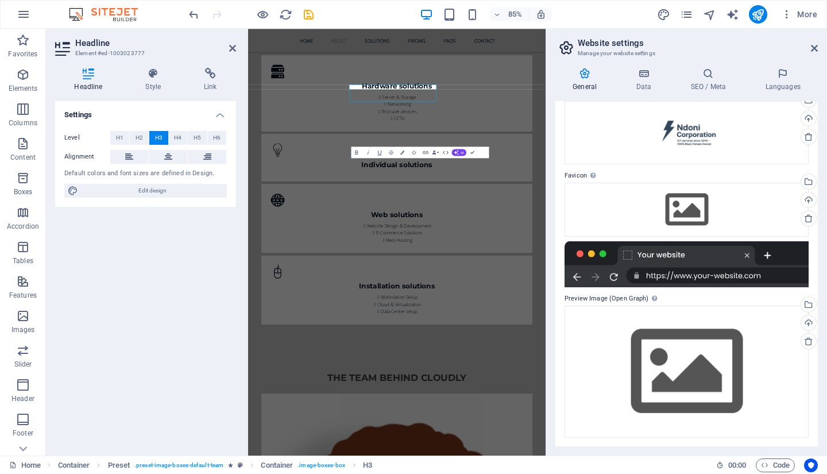
scroll to position [1309, 0]
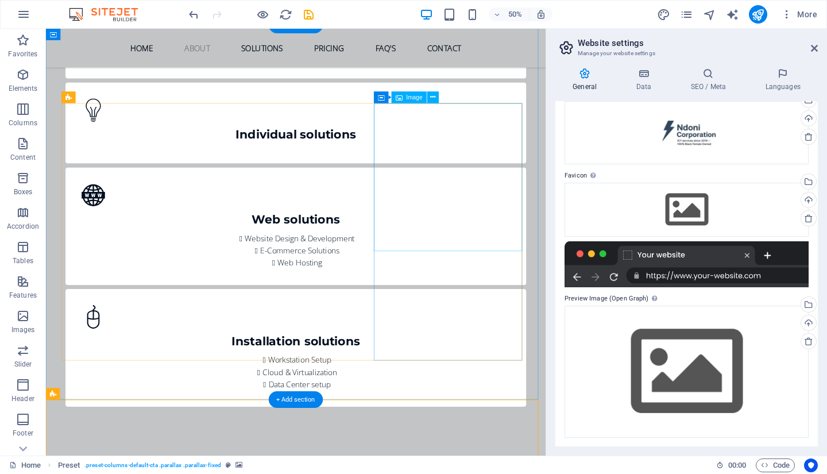
scroll to position [1162, 0]
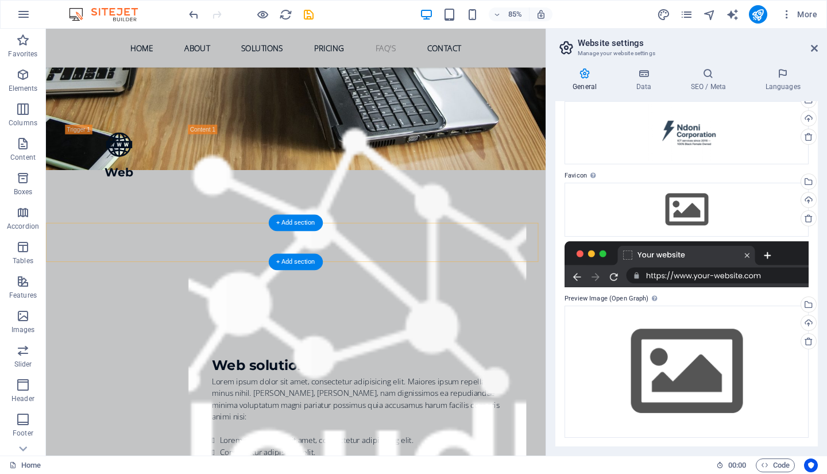
scroll to position [4491, 0]
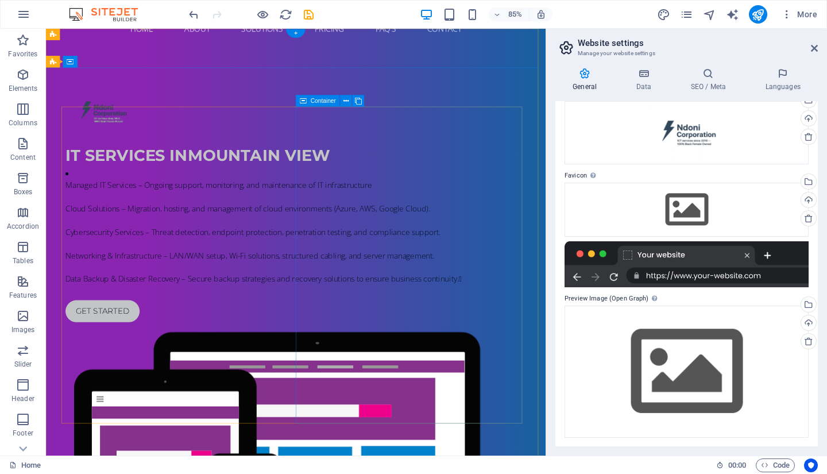
scroll to position [0, 0]
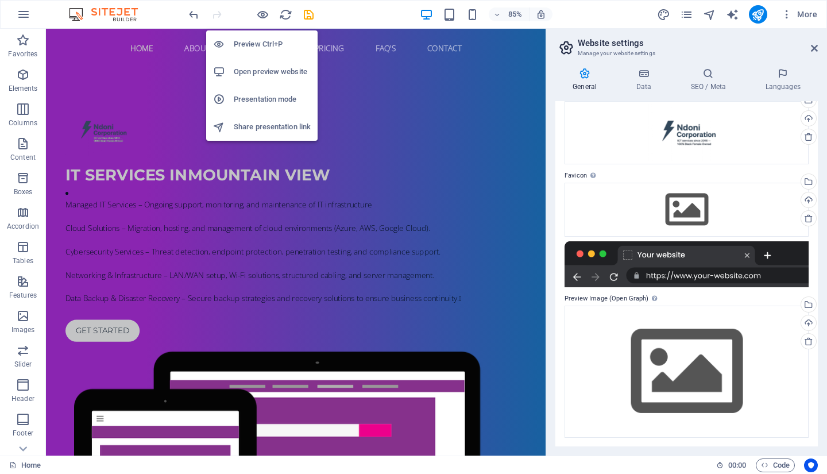
click at [259, 69] on h6 "Open preview website" at bounding box center [272, 72] width 77 height 14
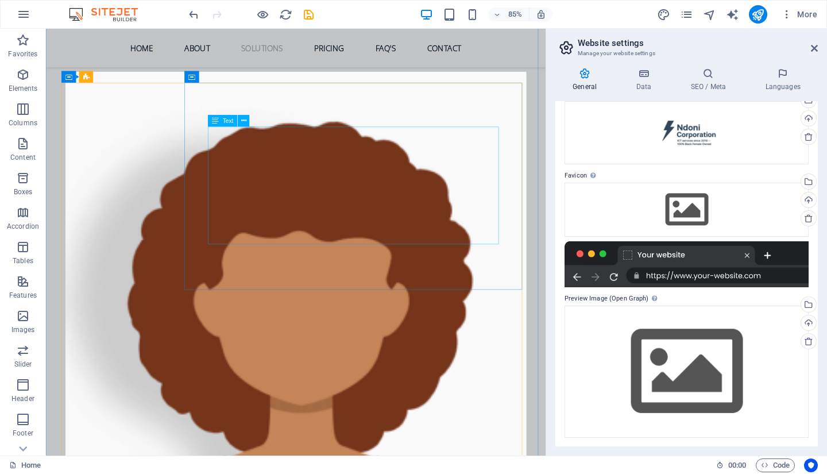
scroll to position [1837, 0]
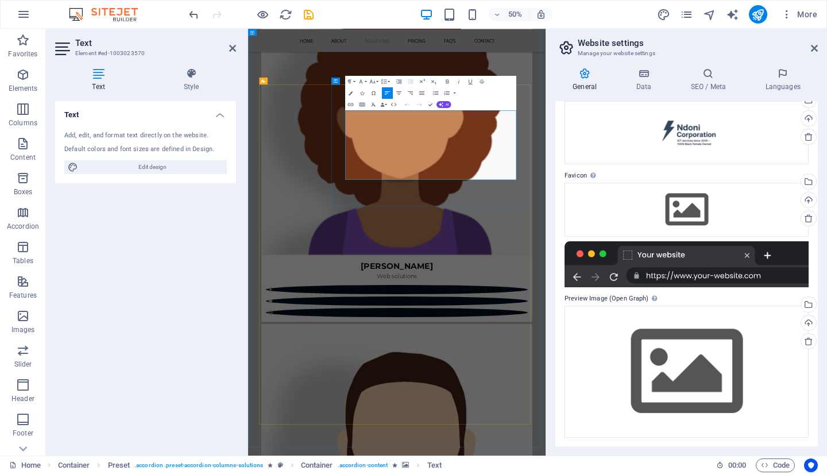
copy div "Lorem ipsum dolor sit amet, consectetur adipisicing elit. Maiores ipsum repella…"
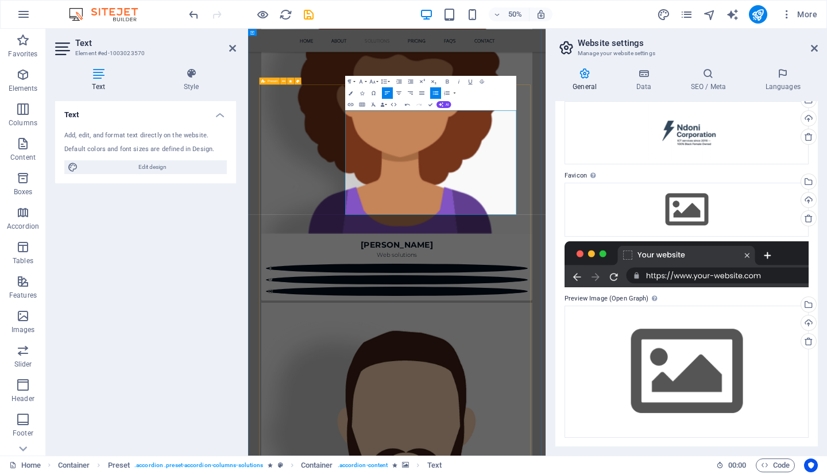
scroll to position [2041, 0]
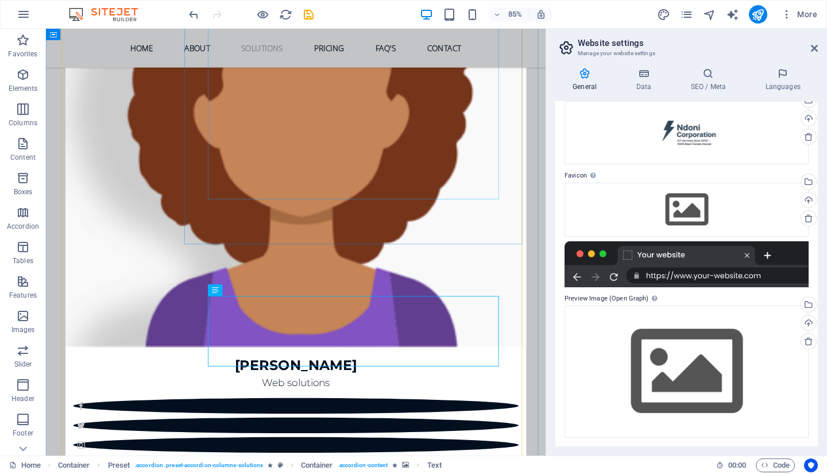
scroll to position [2067, 0]
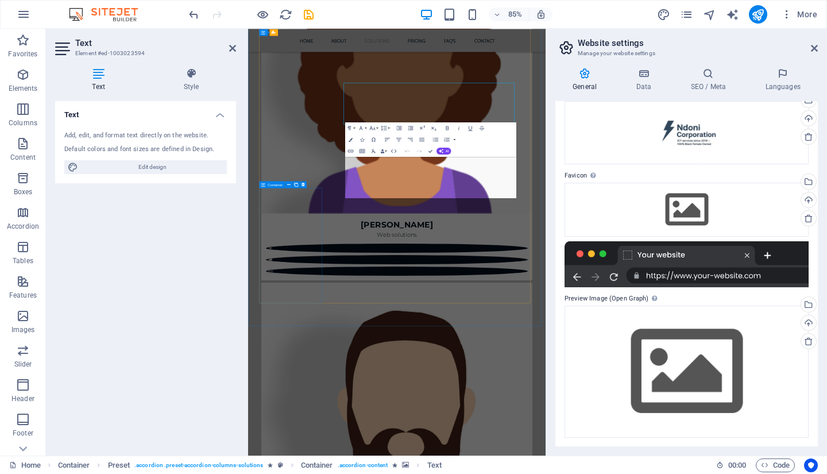
scroll to position [2214, 0]
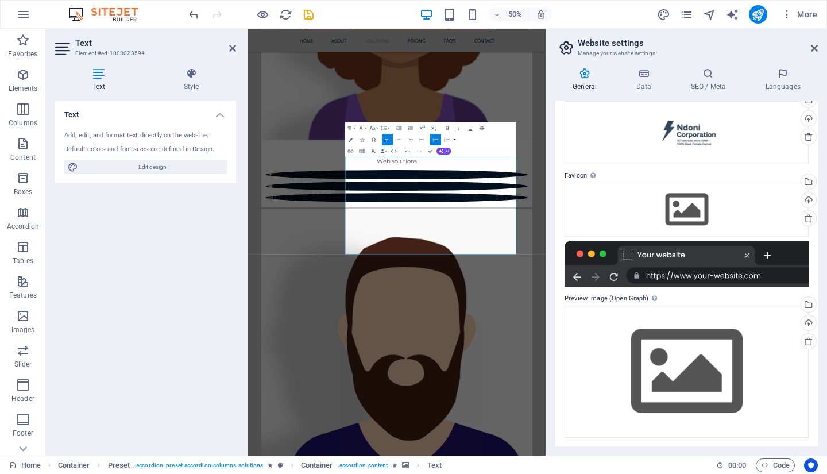
scroll to position [2386, 0]
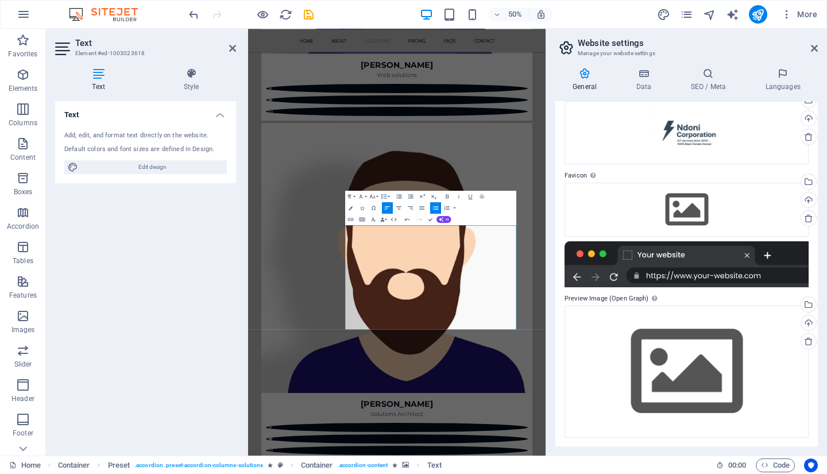
click at [231, 49] on icon at bounding box center [232, 48] width 7 height 9
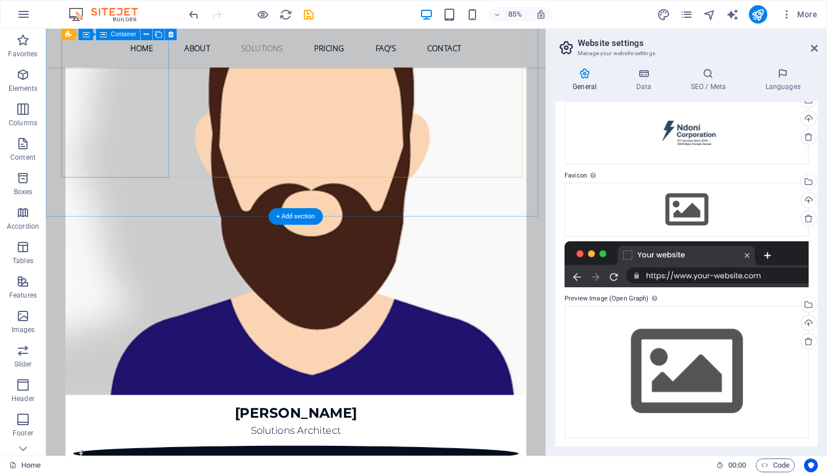
scroll to position [2641, 0]
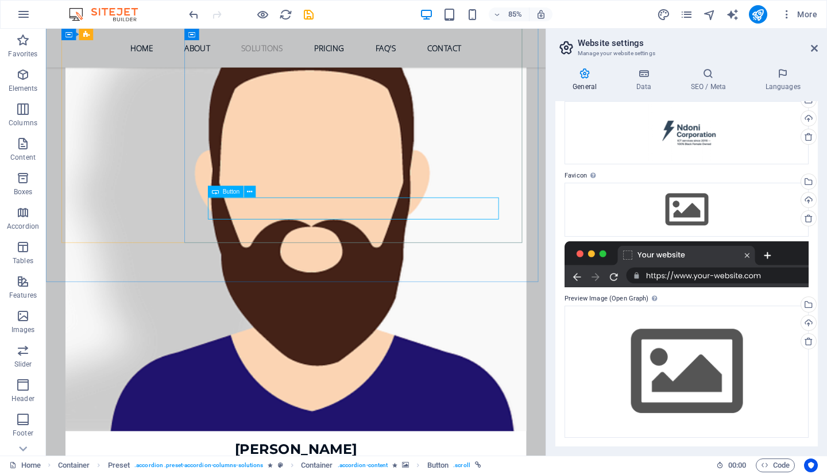
click at [233, 192] on span "Button" at bounding box center [231, 192] width 17 height 6
click at [247, 192] on icon at bounding box center [249, 192] width 5 height 10
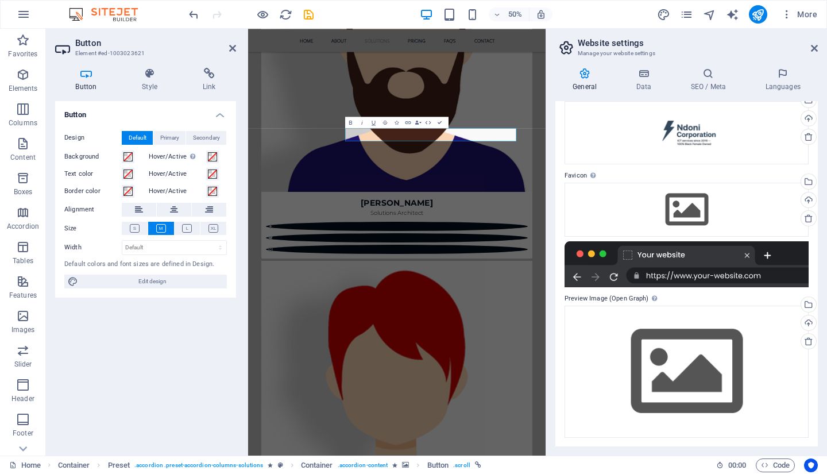
click at [212, 84] on h4 "Link" at bounding box center [209, 80] width 54 height 24
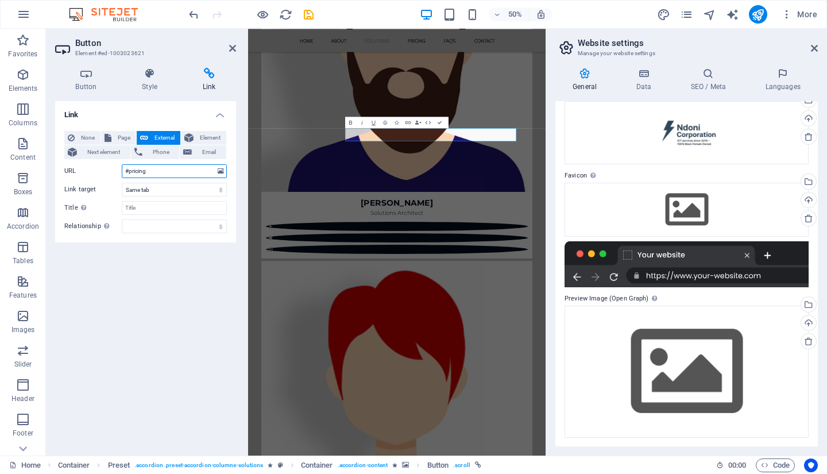
click at [191, 170] on input "#pricing" at bounding box center [174, 171] width 105 height 14
click at [192, 187] on select "New tab Same tab Overlay" at bounding box center [174, 190] width 105 height 14
click at [192, 181] on div "None Page External Element Next element Phone Email Page Home Subpage Legal Not…" at bounding box center [145, 182] width 162 height 102
click at [191, 172] on input "#pricing" at bounding box center [174, 171] width 105 height 14
click at [219, 189] on select "New tab Same tab Overlay" at bounding box center [174, 190] width 105 height 14
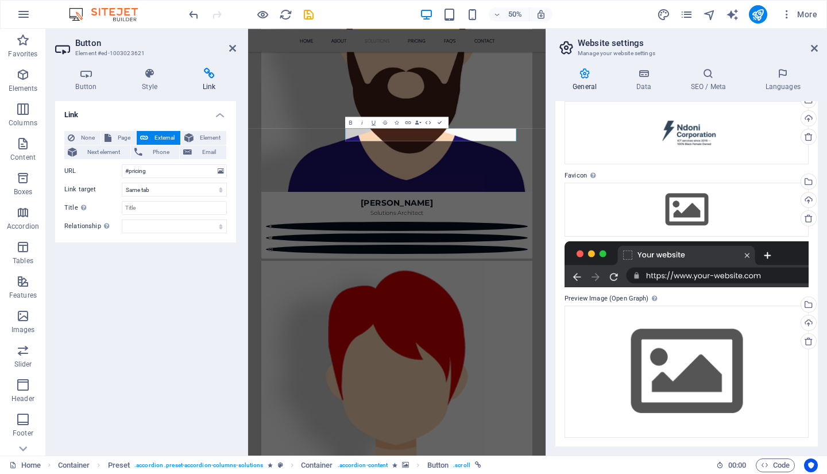
click at [119, 265] on div "Link None Page External Element Next element Phone Email Page Home Subpage Lega…" at bounding box center [145, 273] width 181 height 345
click at [172, 205] on input "Title Additional link description, should not be the same as the link text. The…" at bounding box center [174, 208] width 105 height 14
click at [169, 224] on select "alternate author bookmark external help license next nofollow noreferrer noopen…" at bounding box center [174, 226] width 105 height 14
click at [79, 321] on div "Link None Page External Element Next element Phone Email Page Home Subpage Lega…" at bounding box center [145, 273] width 181 height 345
drag, startPoint x: 235, startPoint y: 48, endPoint x: 373, endPoint y: 84, distance: 142.4
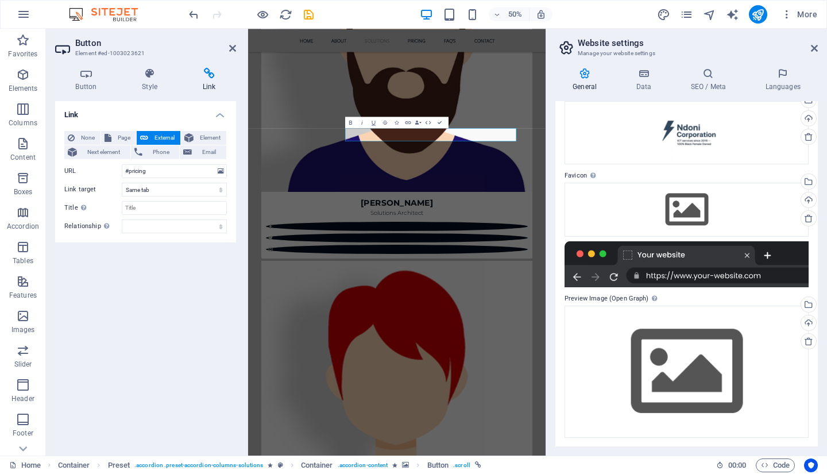
click at [235, 48] on icon at bounding box center [232, 48] width 7 height 9
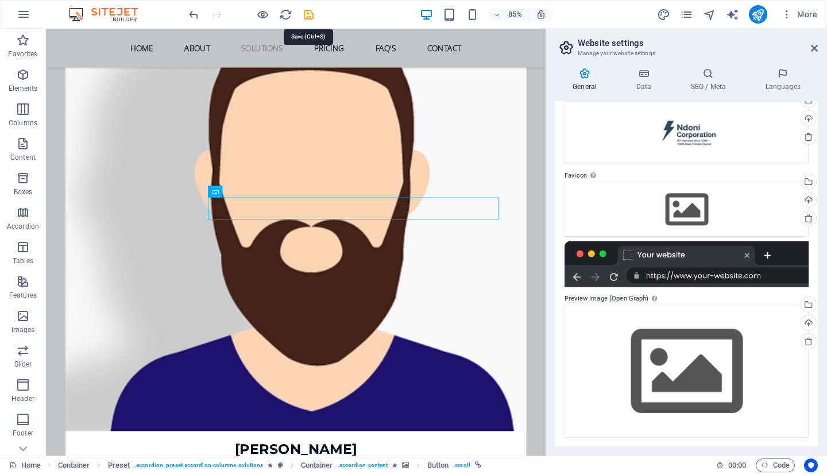
click at [309, 13] on icon "save" at bounding box center [308, 14] width 13 height 13
checkbox input "false"
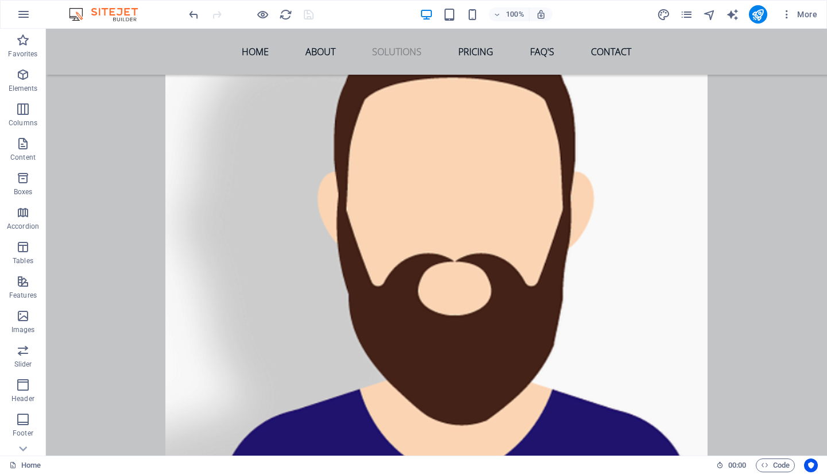
click at [24, 447] on icon at bounding box center [23, 448] width 16 height 16
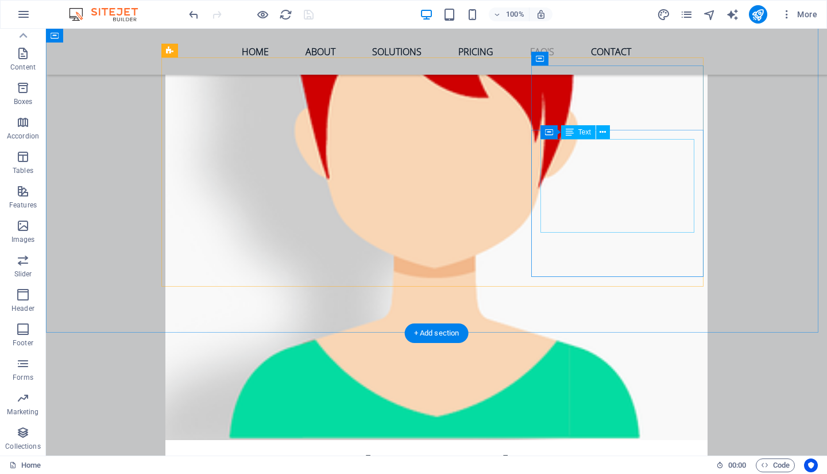
scroll to position [3482, 0]
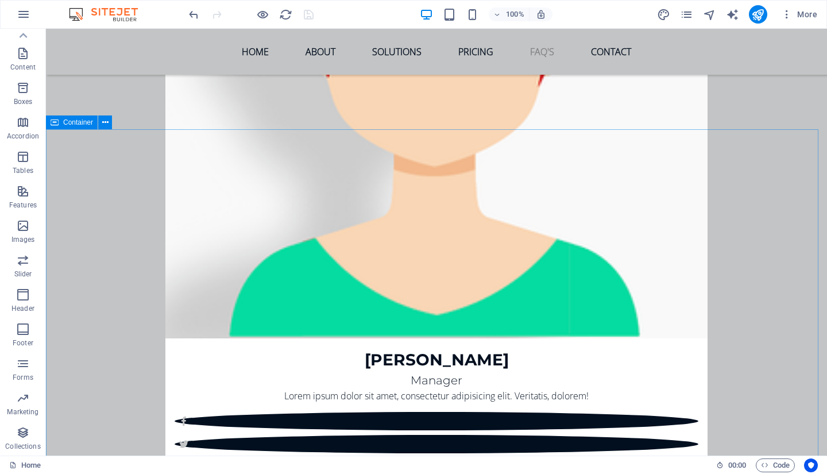
click at [107, 123] on icon at bounding box center [105, 123] width 6 height 12
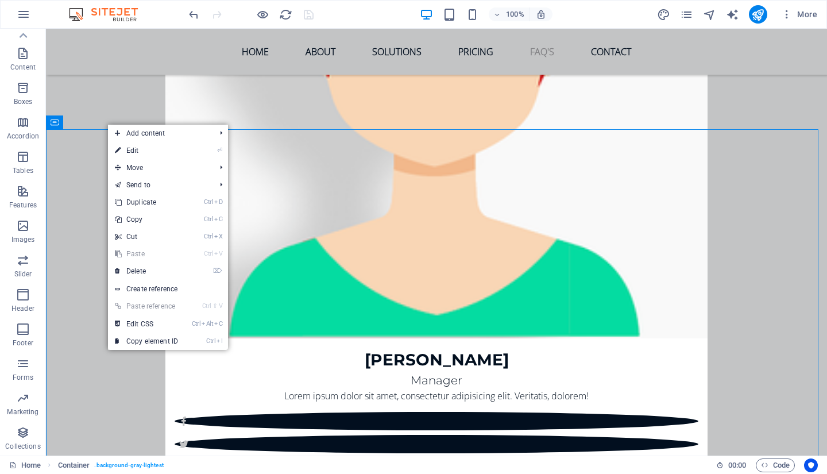
click at [148, 268] on link "⌦ Delete" at bounding box center [146, 270] width 77 height 17
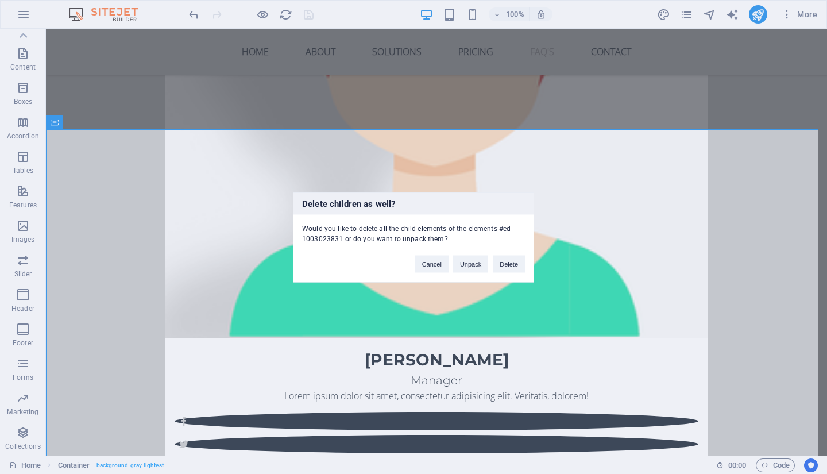
click at [498, 264] on button "Delete" at bounding box center [509, 263] width 32 height 17
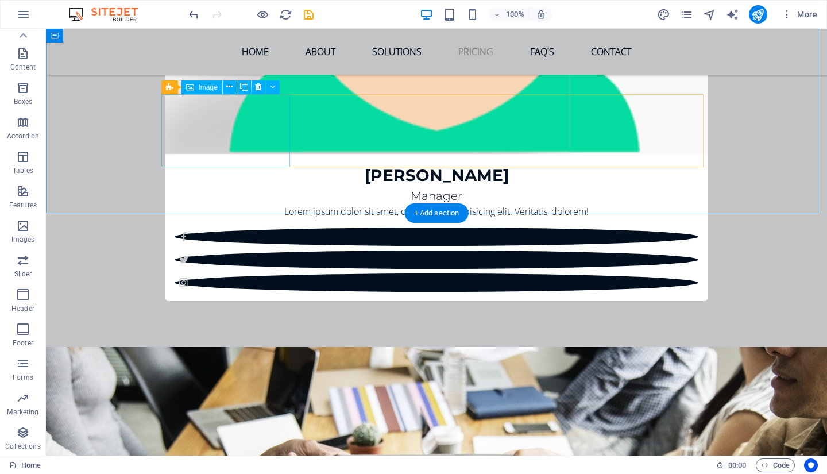
scroll to position [3551, 0]
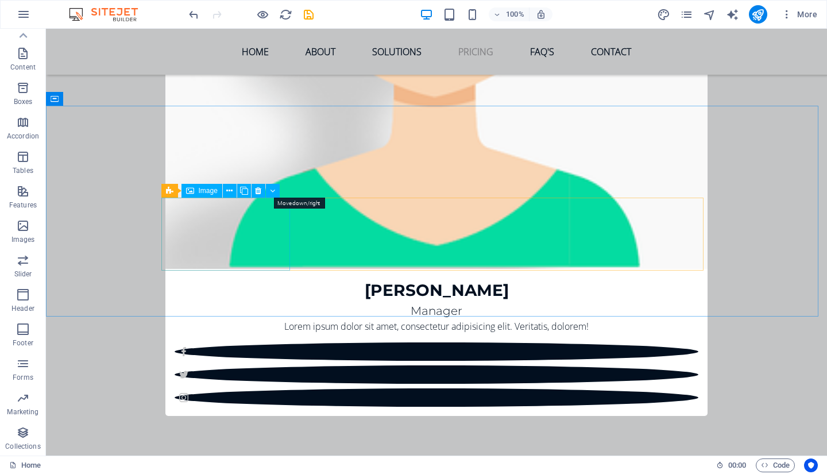
click at [274, 191] on icon at bounding box center [272, 191] width 5 height 12
click at [231, 187] on icon at bounding box center [229, 191] width 6 height 12
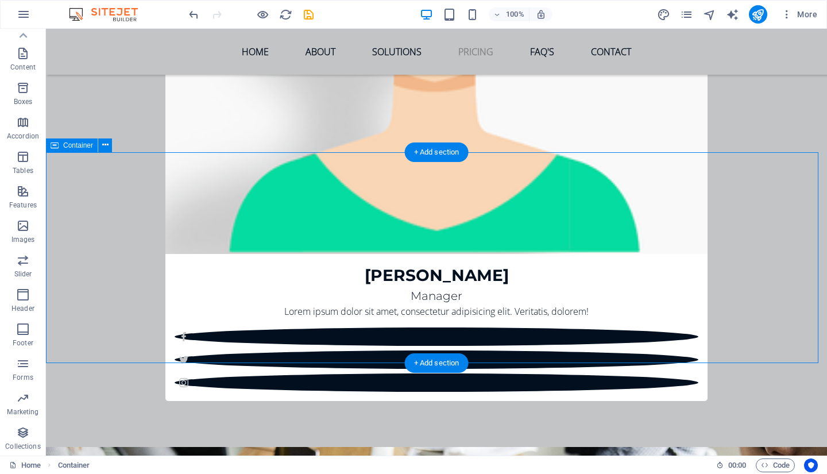
scroll to position [3608, 0]
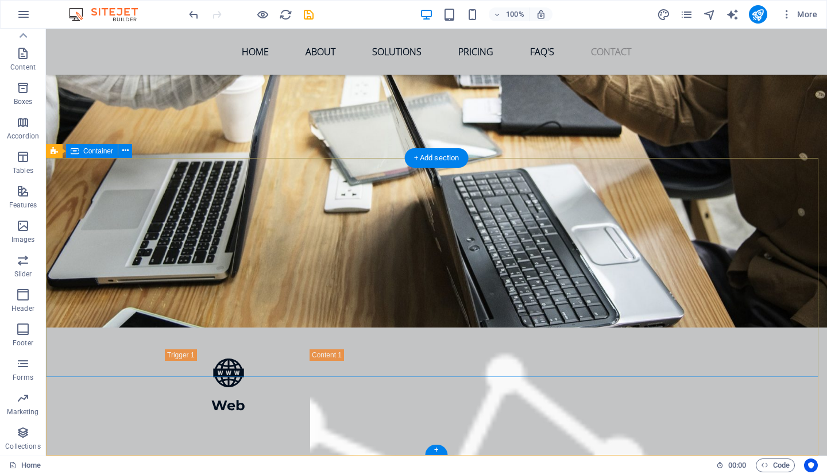
scroll to position [4137, 0]
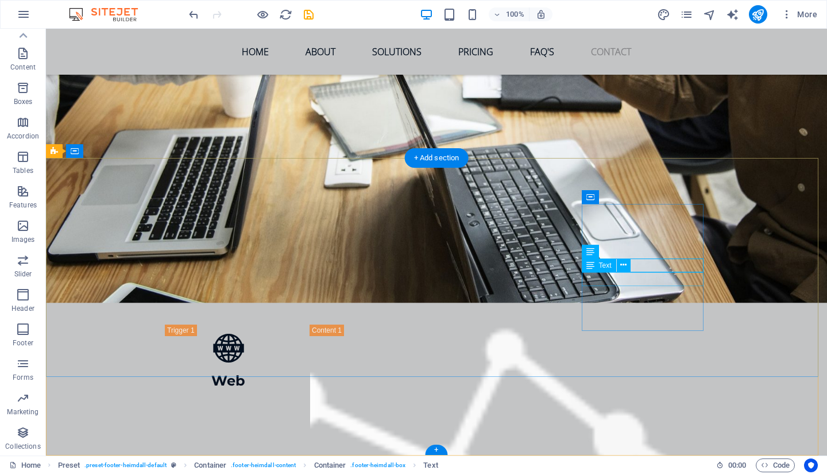
click at [626, 263] on icon at bounding box center [623, 265] width 6 height 12
click at [603, 268] on span "Text" at bounding box center [605, 265] width 13 height 7
click at [600, 266] on span "Text" at bounding box center [605, 265] width 13 height 7
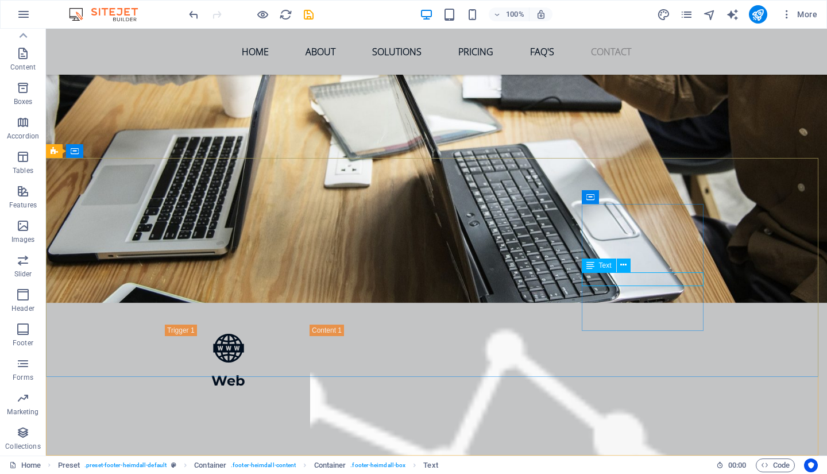
click at [600, 266] on span "Text" at bounding box center [605, 265] width 13 height 7
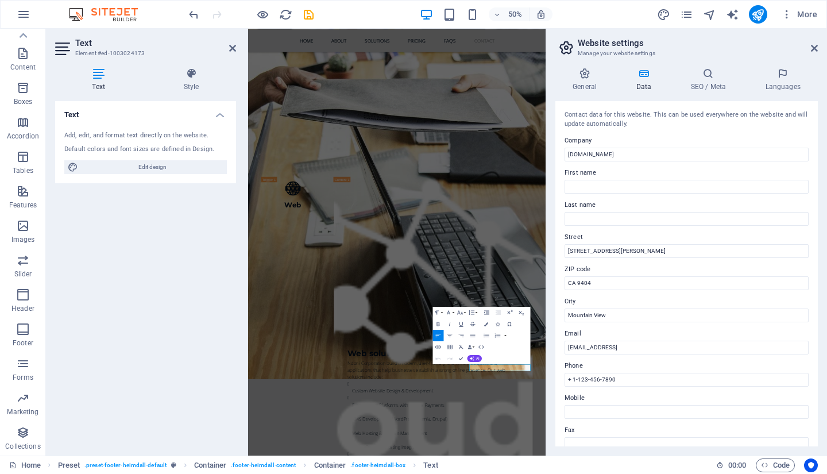
scroll to position [3858, 0]
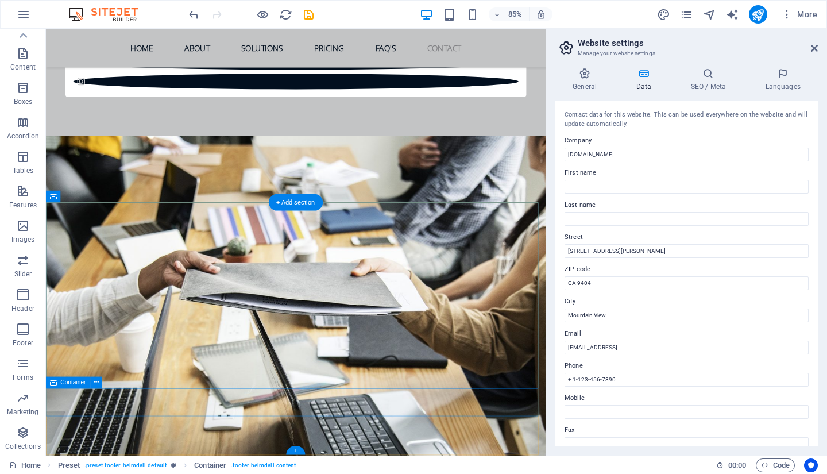
scroll to position [4061, 0]
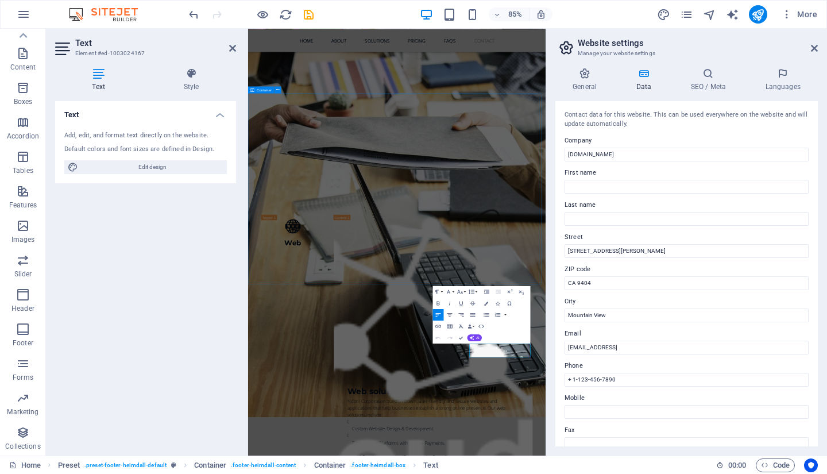
scroll to position [3858, 0]
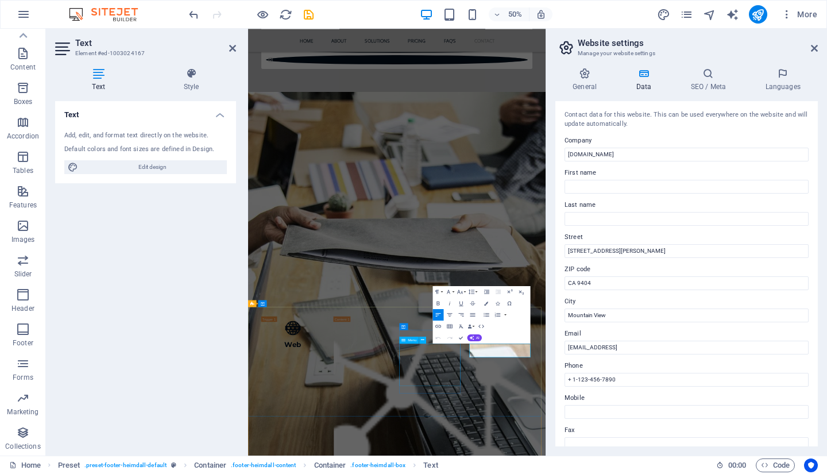
drag, startPoint x: 739, startPoint y: 668, endPoint x: 641, endPoint y: 662, distance: 98.9
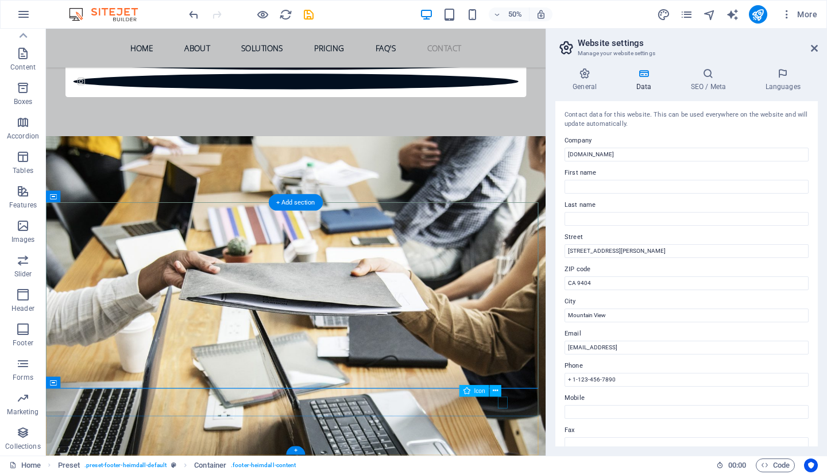
scroll to position [4061, 0]
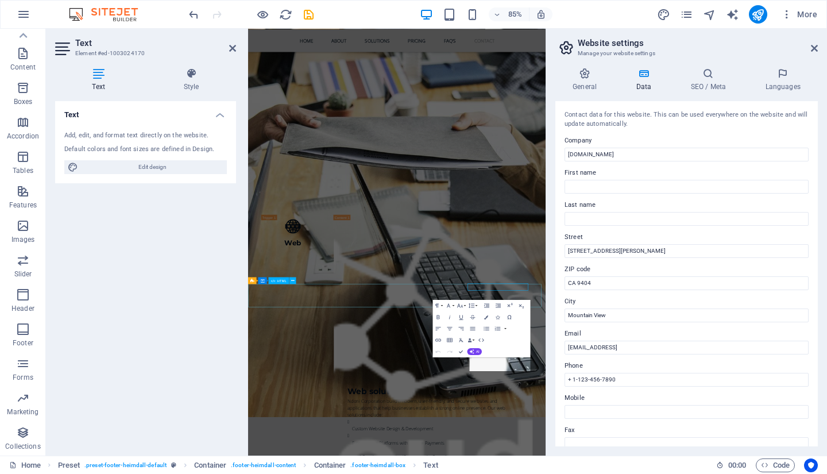
scroll to position [3858, 0]
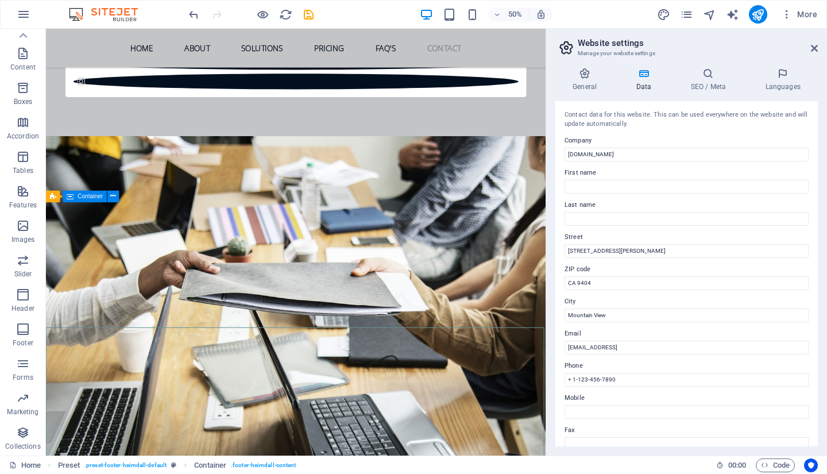
scroll to position [4061, 0]
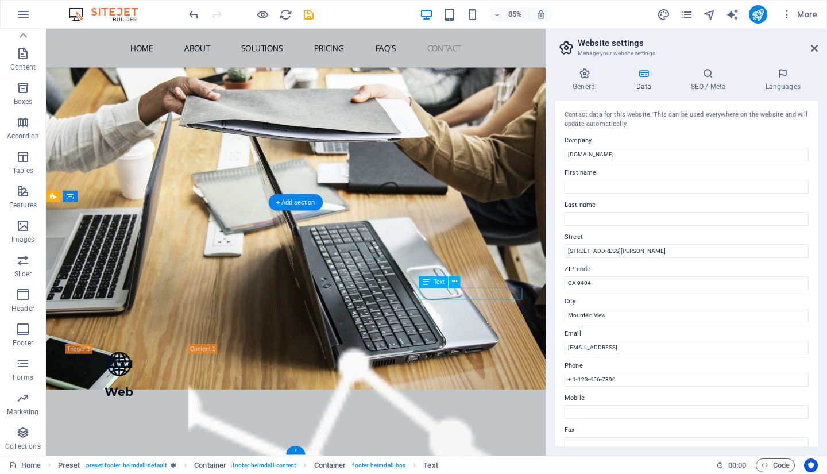
drag, startPoint x: 567, startPoint y: 335, endPoint x: 552, endPoint y: 335, distance: 15.5
drag, startPoint x: 552, startPoint y: 335, endPoint x: 537, endPoint y: 338, distance: 15.1
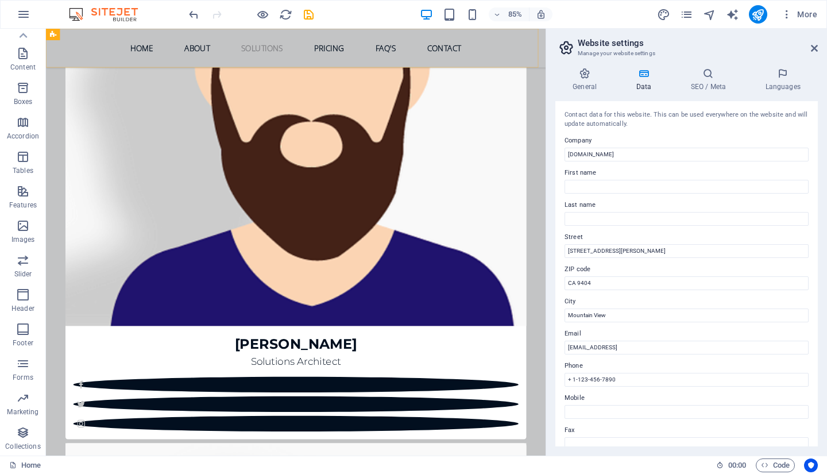
scroll to position [2741, 0]
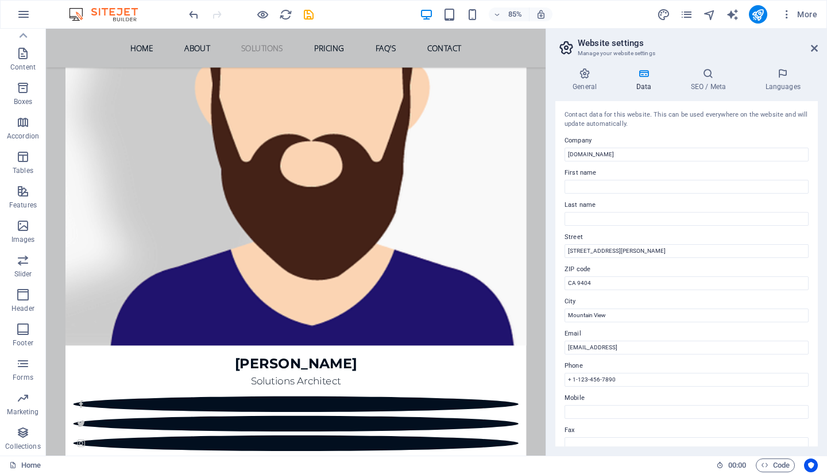
click at [814, 46] on icon at bounding box center [814, 48] width 7 height 9
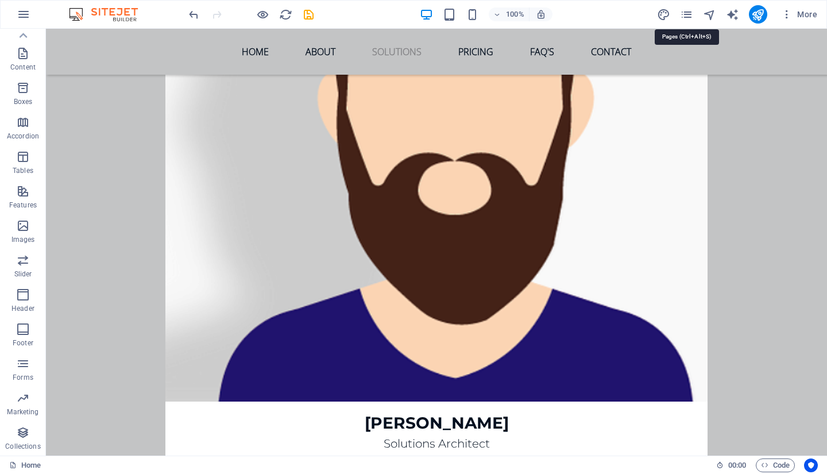
click at [689, 11] on icon "pages" at bounding box center [686, 14] width 13 height 13
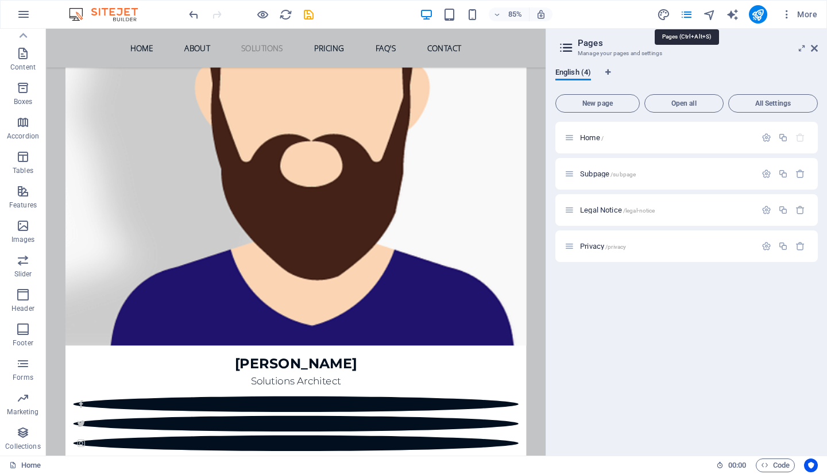
click at [689, 11] on icon "pages" at bounding box center [686, 14] width 13 height 13
click at [786, 9] on icon "button" at bounding box center [786, 14] width 11 height 11
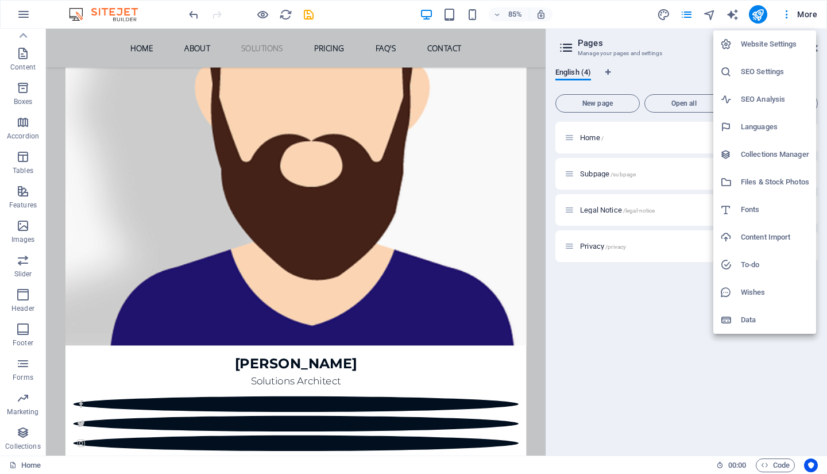
click at [801, 14] on div at bounding box center [413, 237] width 827 height 474
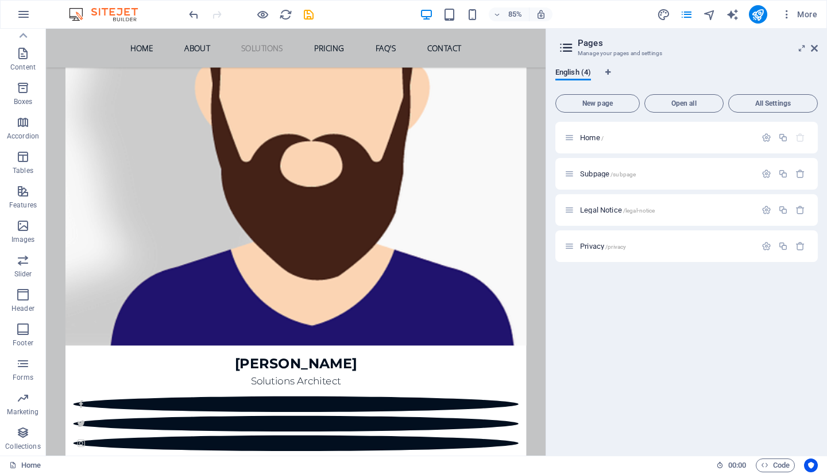
click at [804, 12] on span "More" at bounding box center [799, 14] width 36 height 11
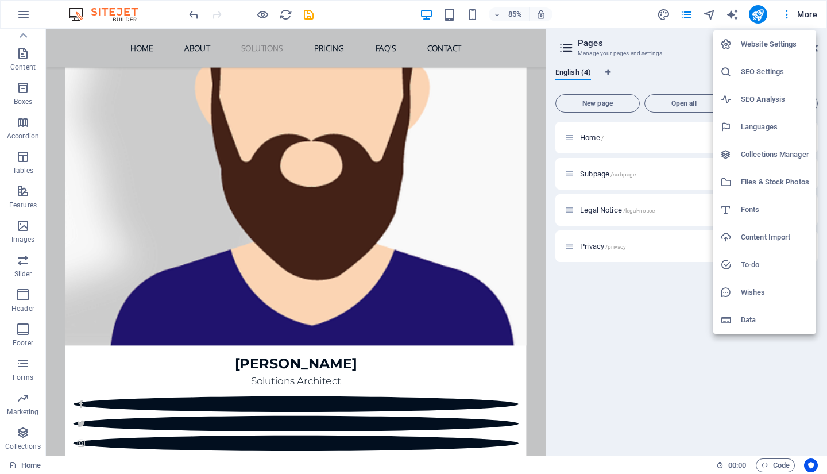
click at [594, 321] on div at bounding box center [413, 237] width 827 height 474
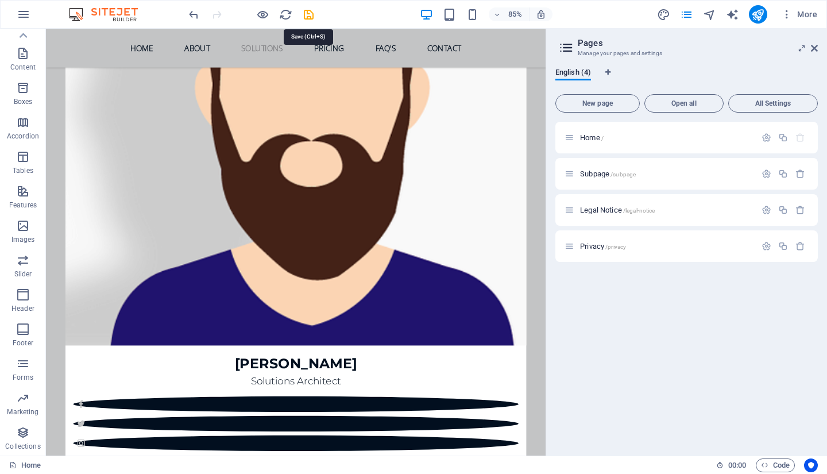
click at [309, 12] on icon "save" at bounding box center [308, 14] width 13 height 13
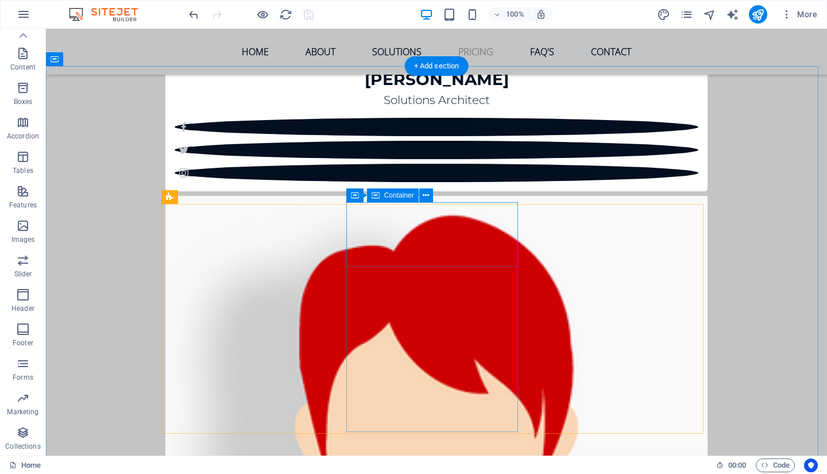
scroll to position [3028, 0]
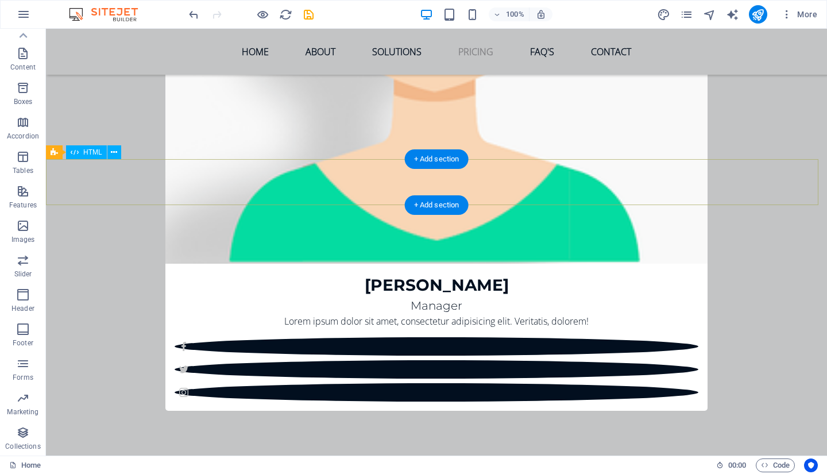
scroll to position [3660, 0]
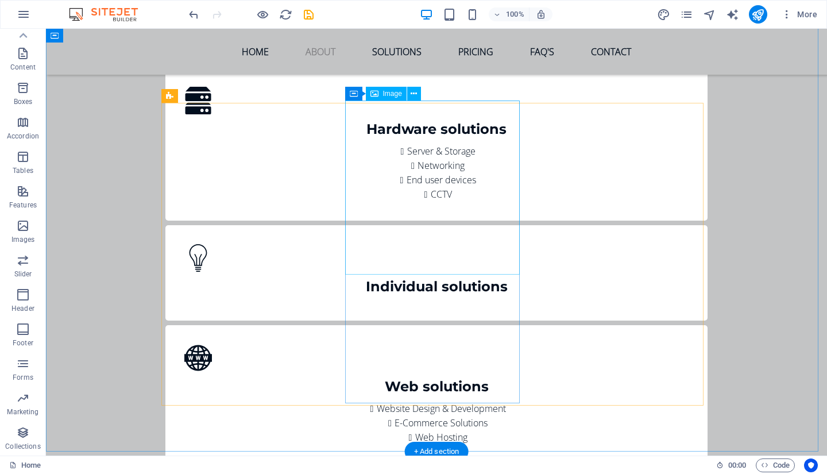
scroll to position [1593, 0]
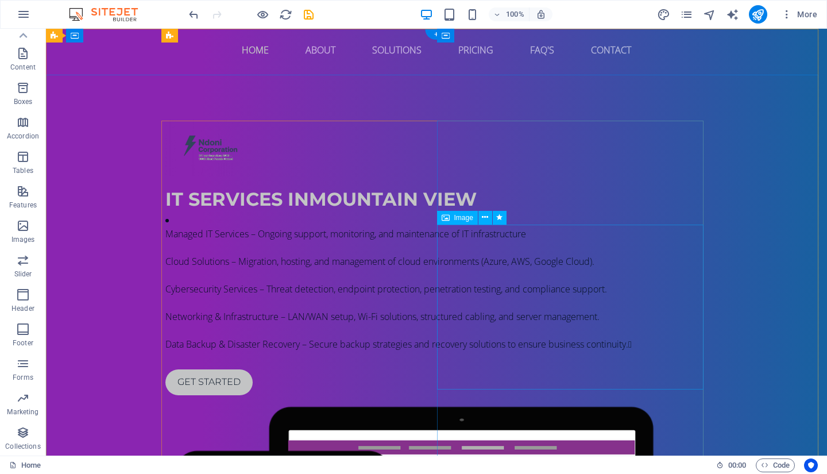
scroll to position [0, 0]
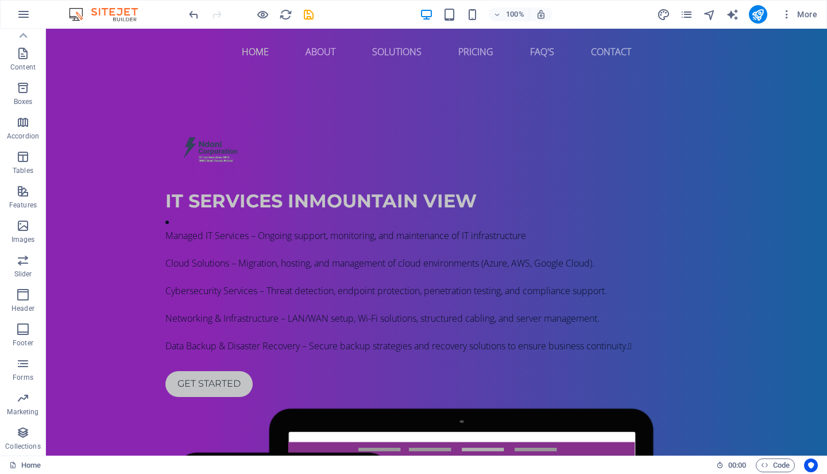
click at [22, 14] on icon "button" at bounding box center [24, 14] width 14 height 14
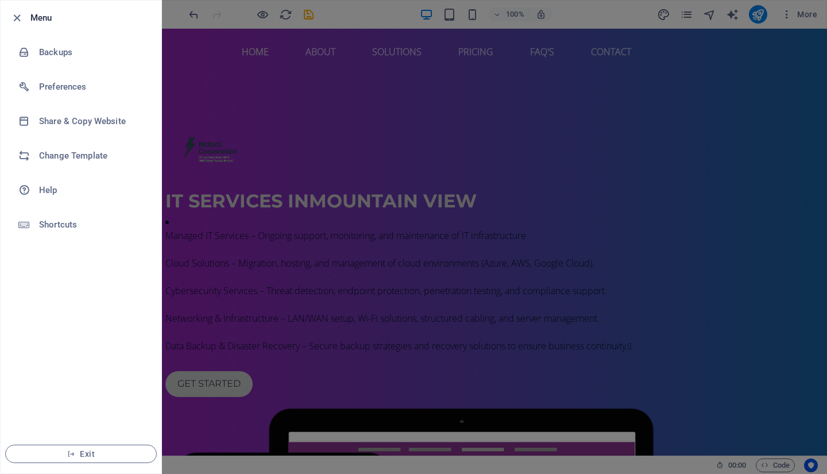
click at [338, 97] on div at bounding box center [413, 237] width 827 height 474
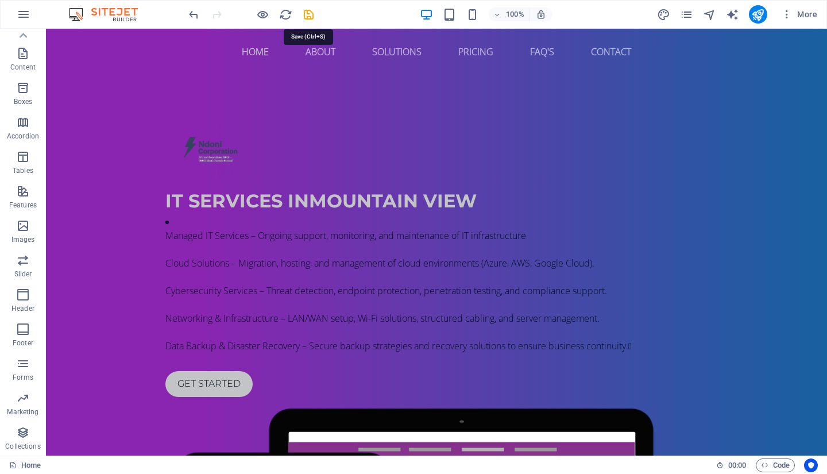
click at [312, 10] on icon "save" at bounding box center [308, 14] width 13 height 13
checkbox input "false"
click at [755, 13] on icon "publish" at bounding box center [757, 14] width 13 height 13
